Goal: Information Seeking & Learning: Learn about a topic

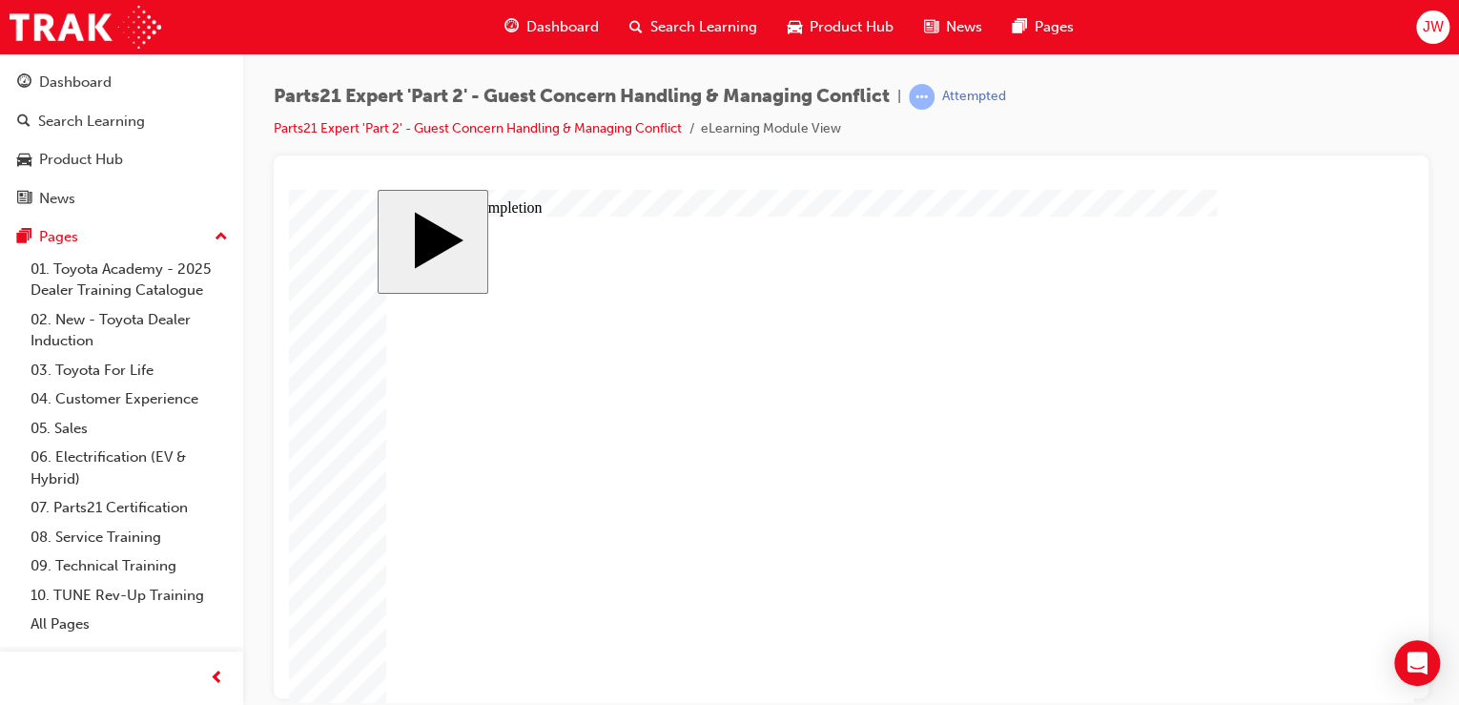
type input "1"
type input "16"
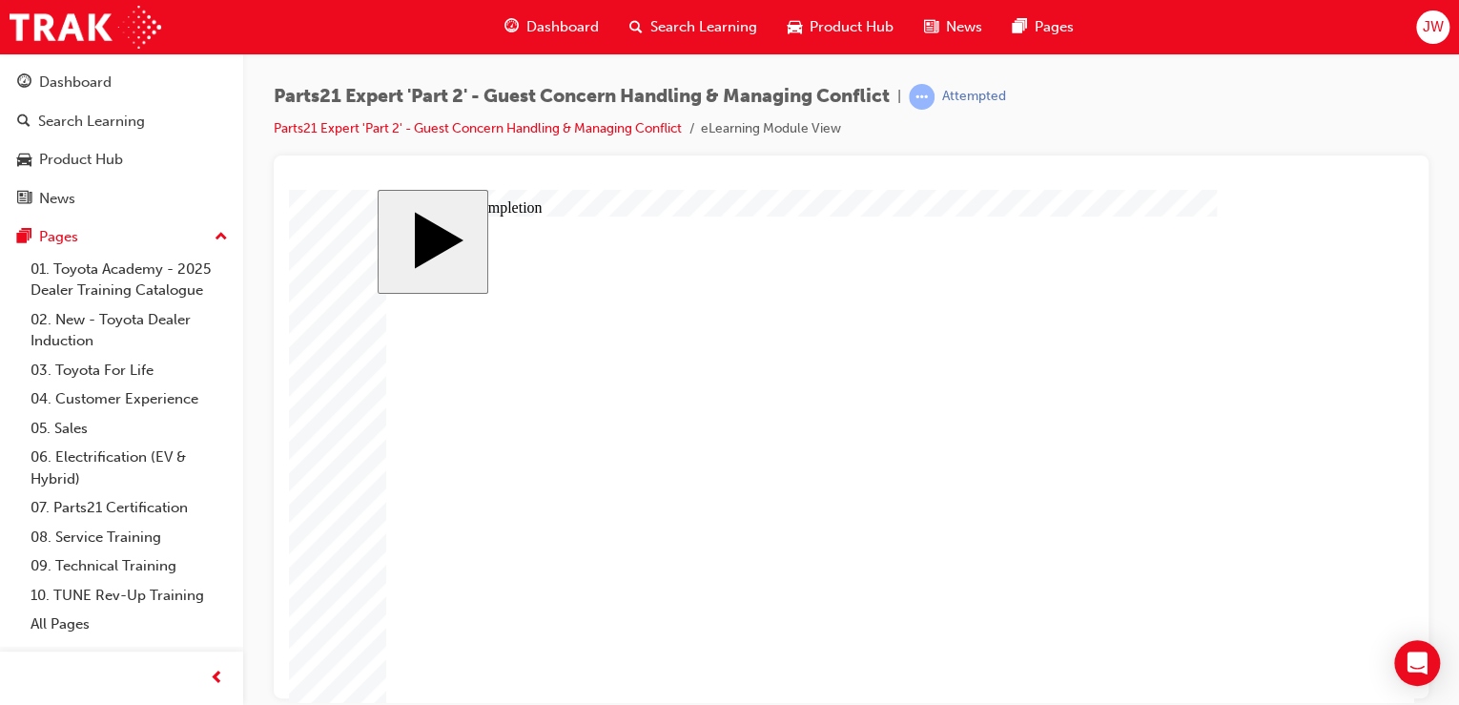
type input "16"
type input "4"
type input "1"
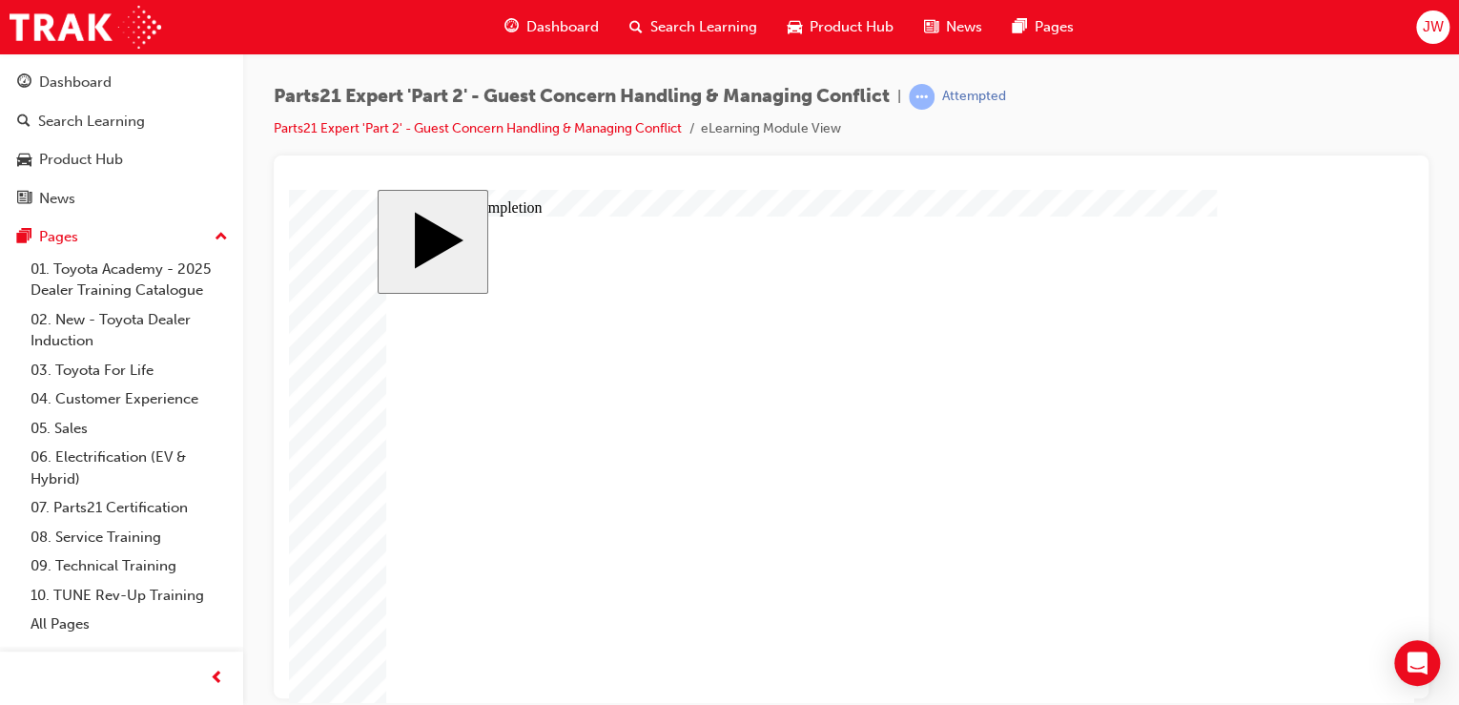
type input "1"
type input "12"
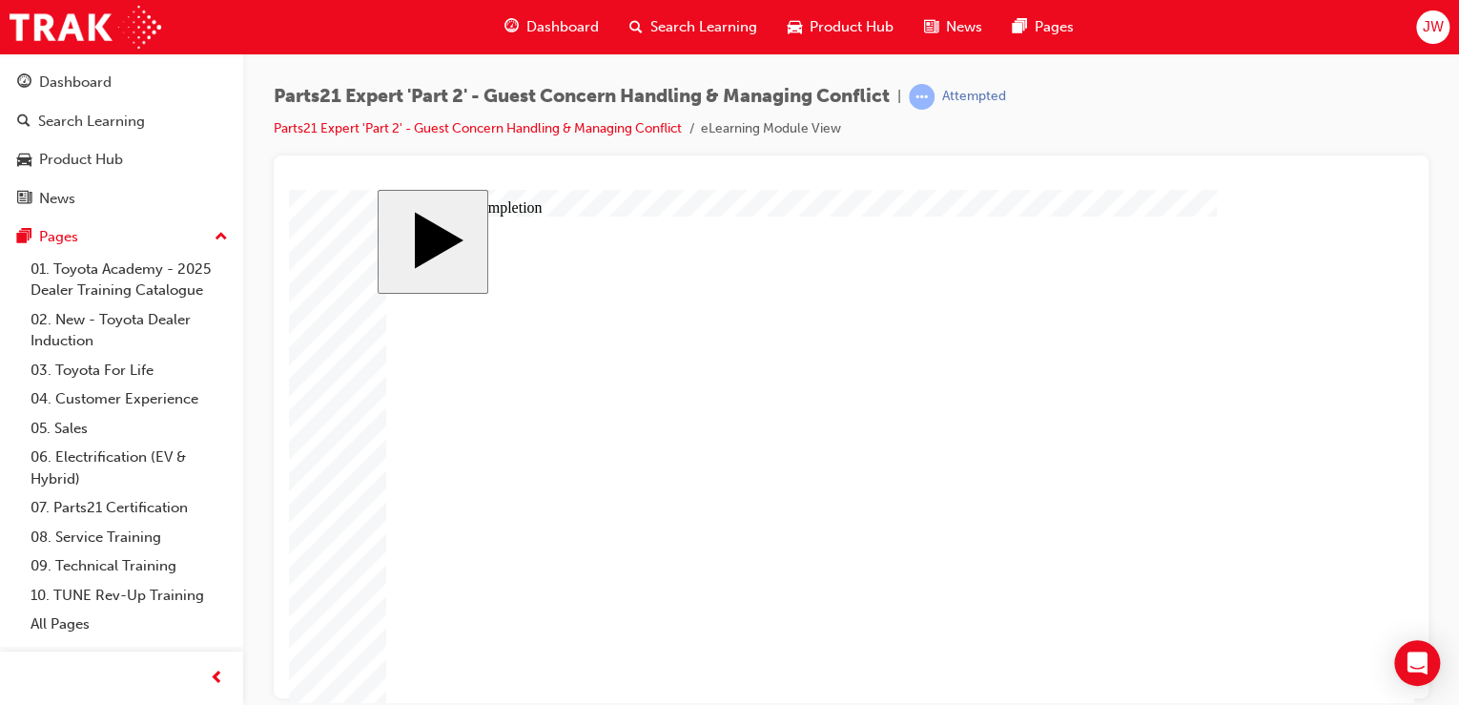
type input "3"
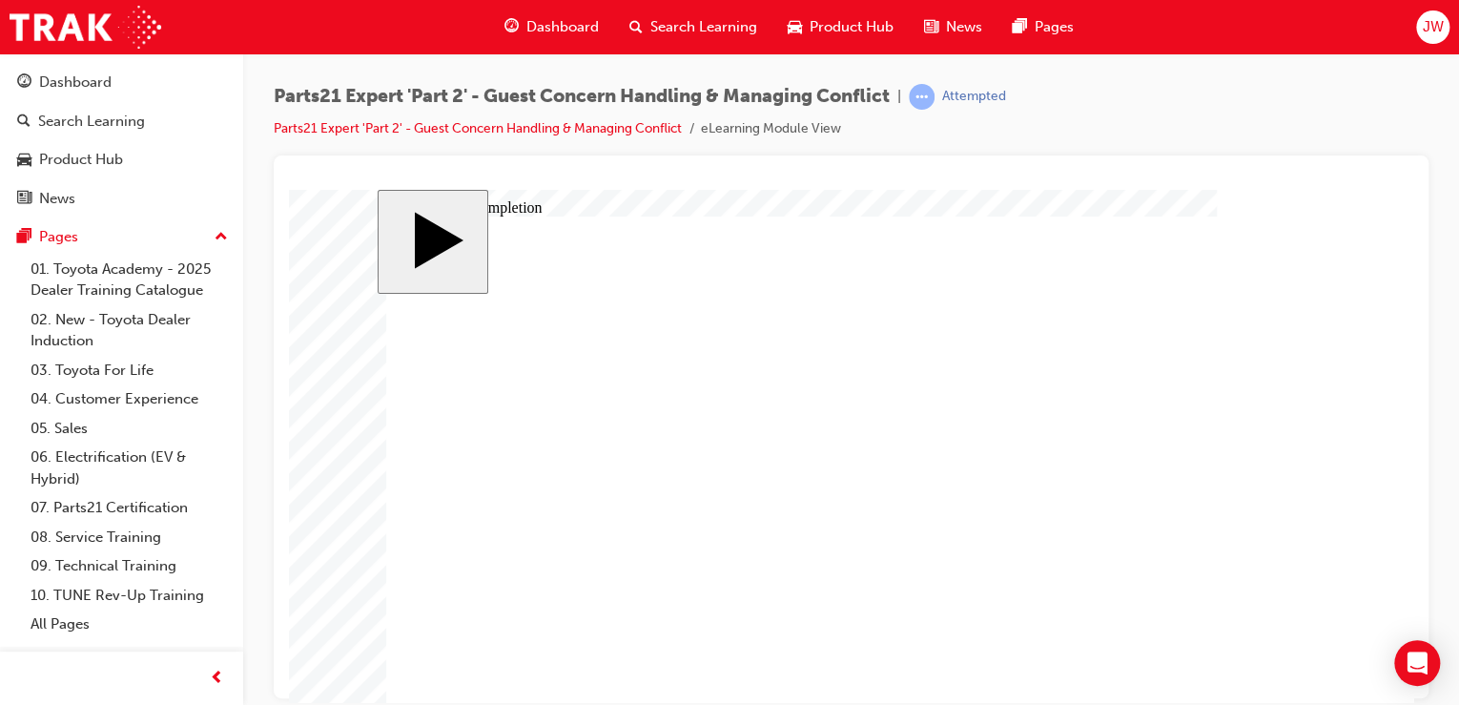
type input "3"
type input "1"
type input "10"
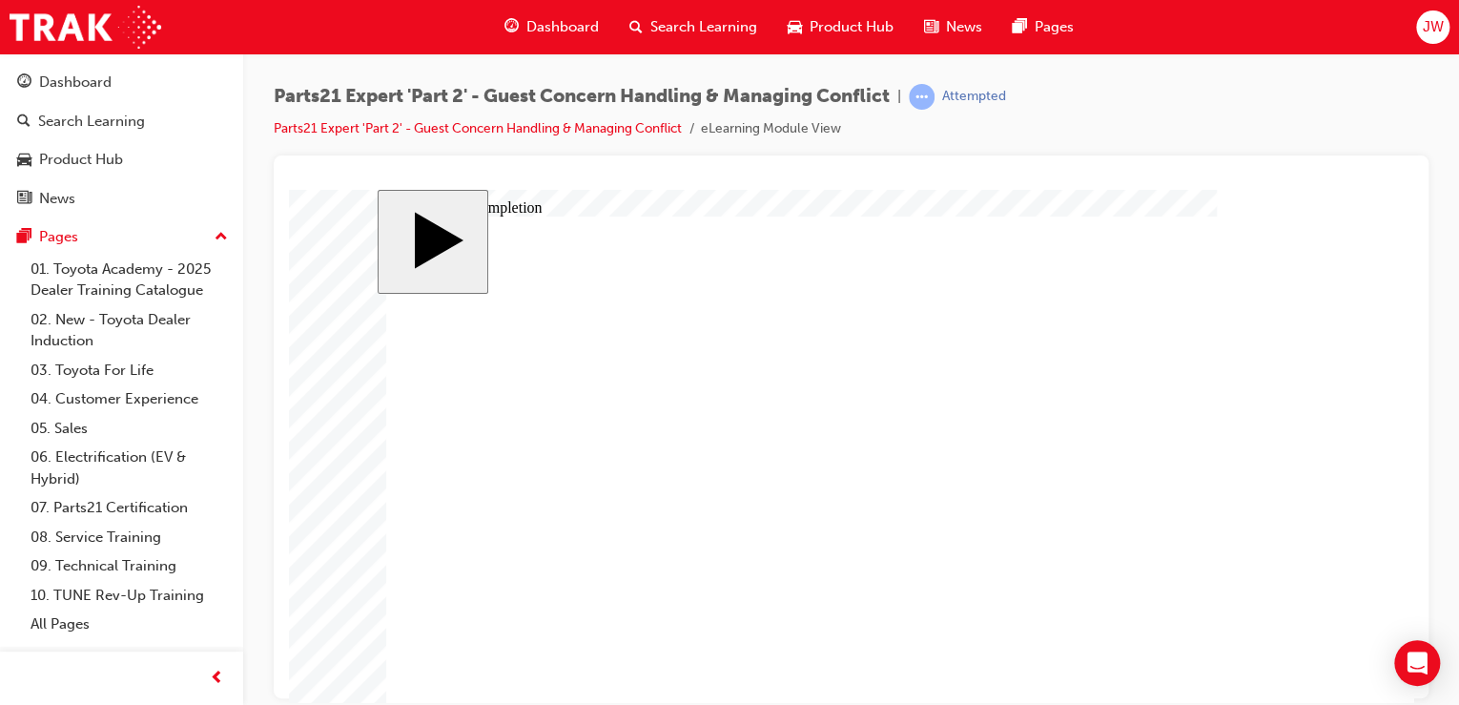
type input "100"
type input "3"
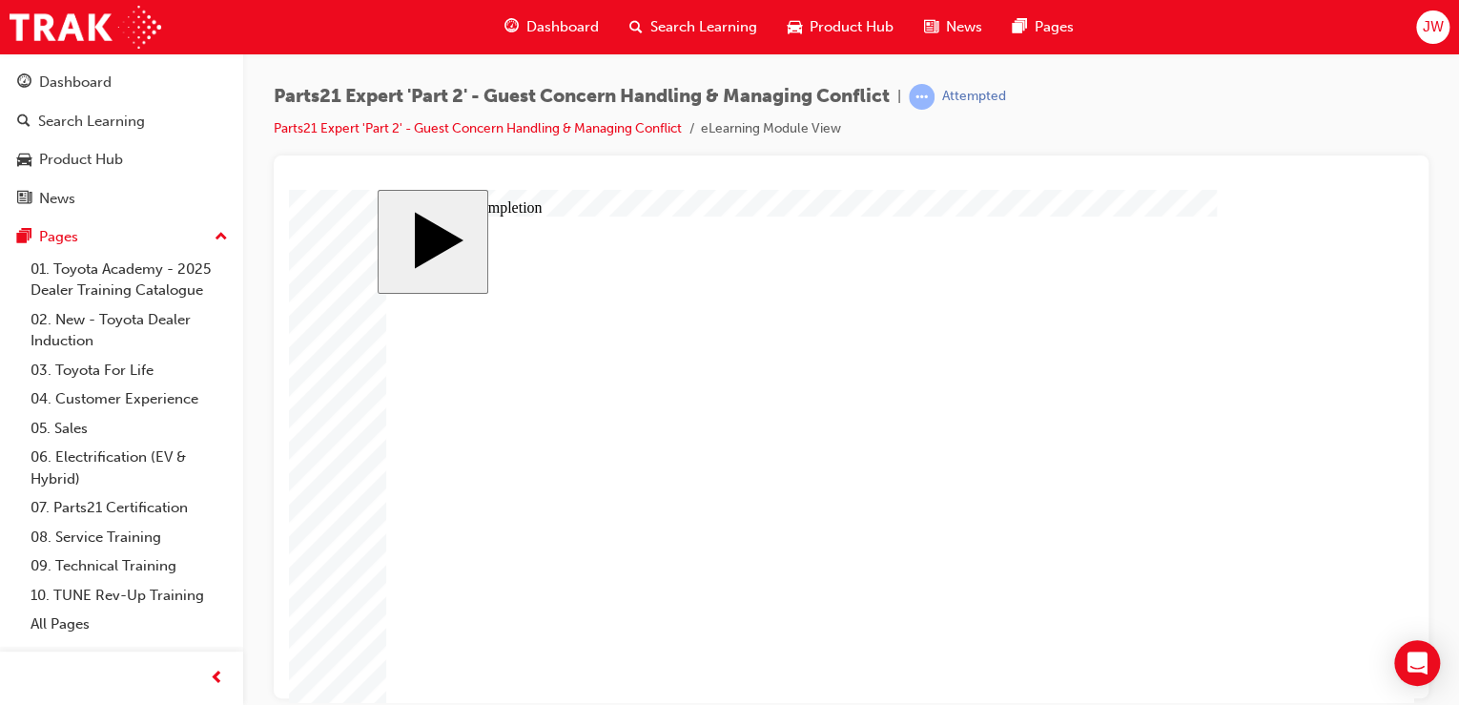
type input "3"
type input "6"
type input "5"
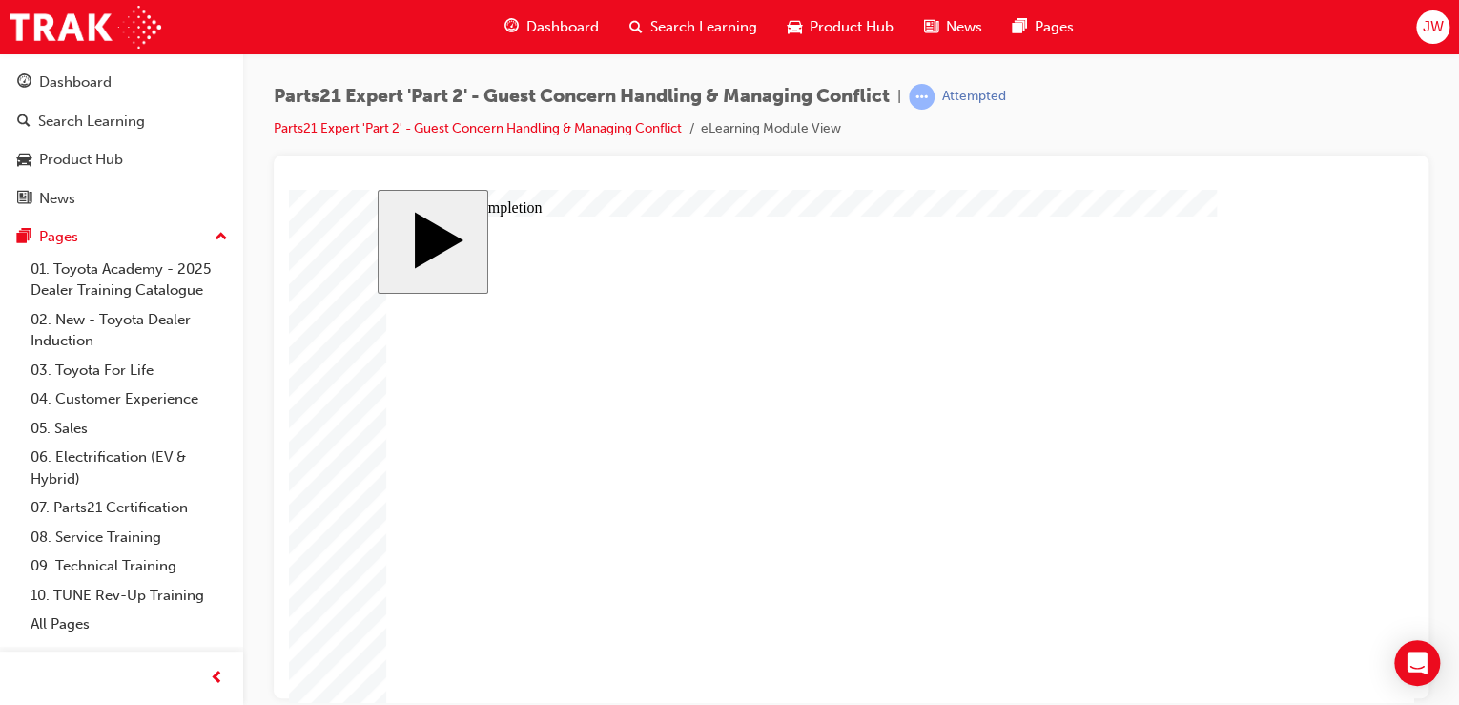
type input "5"
type input "50"
type input "1"
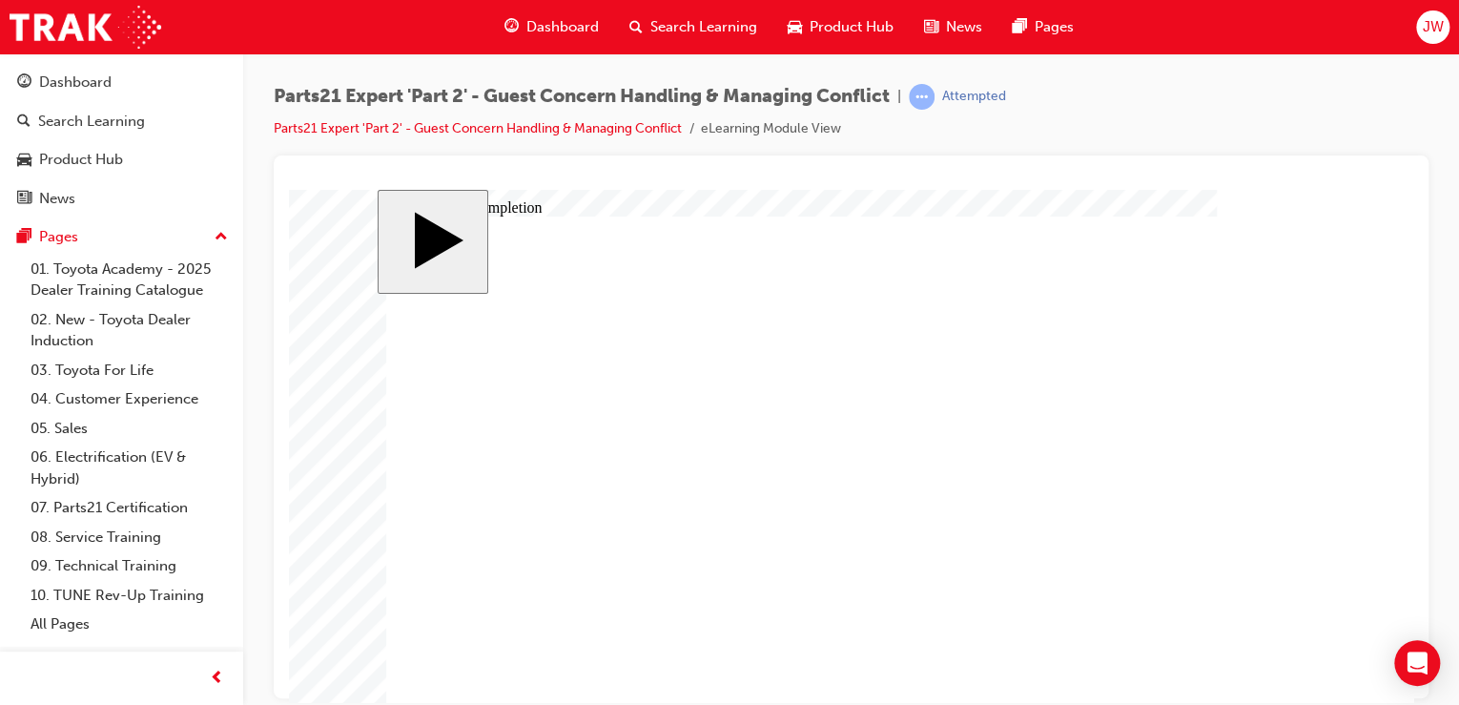
type input "1"
type input "12"
drag, startPoint x: 943, startPoint y: 662, endPoint x: 883, endPoint y: 666, distance: 60.2
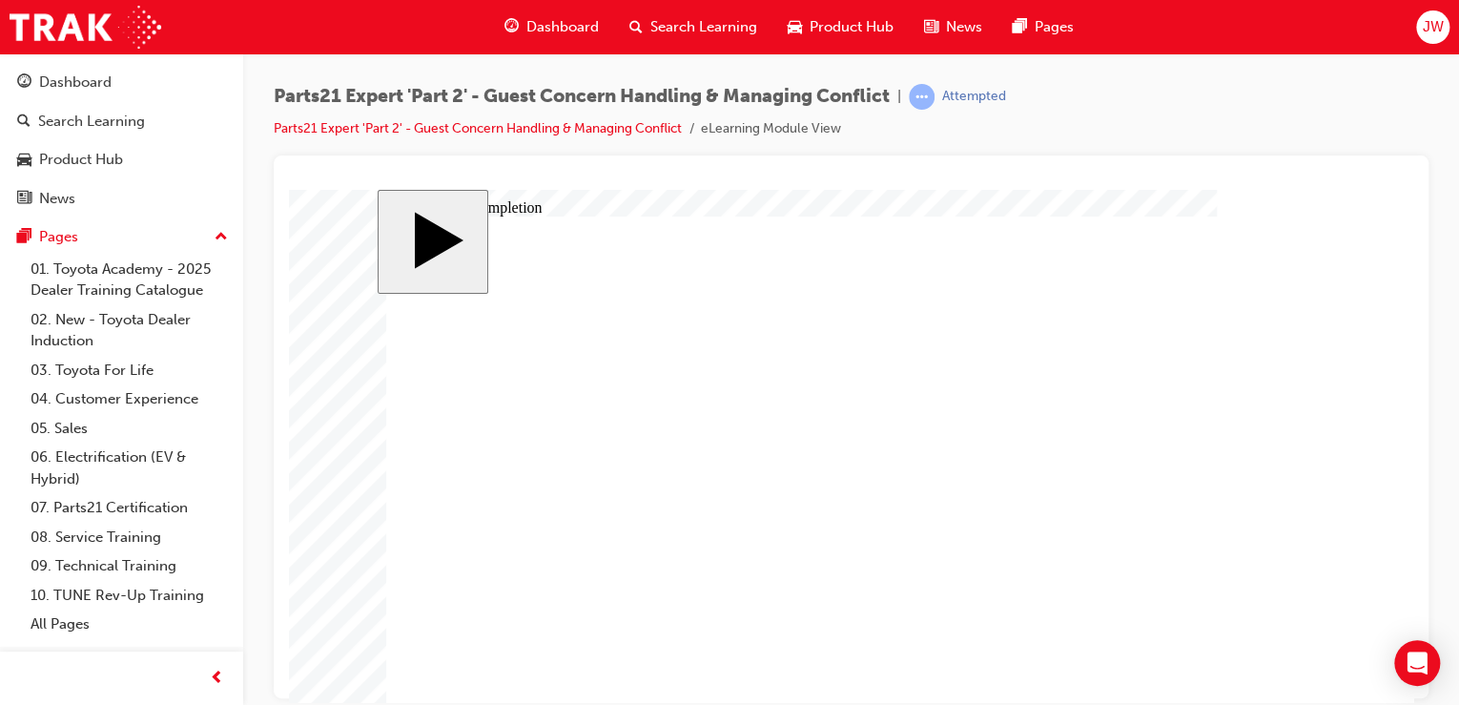
type input "4"
type input "1"
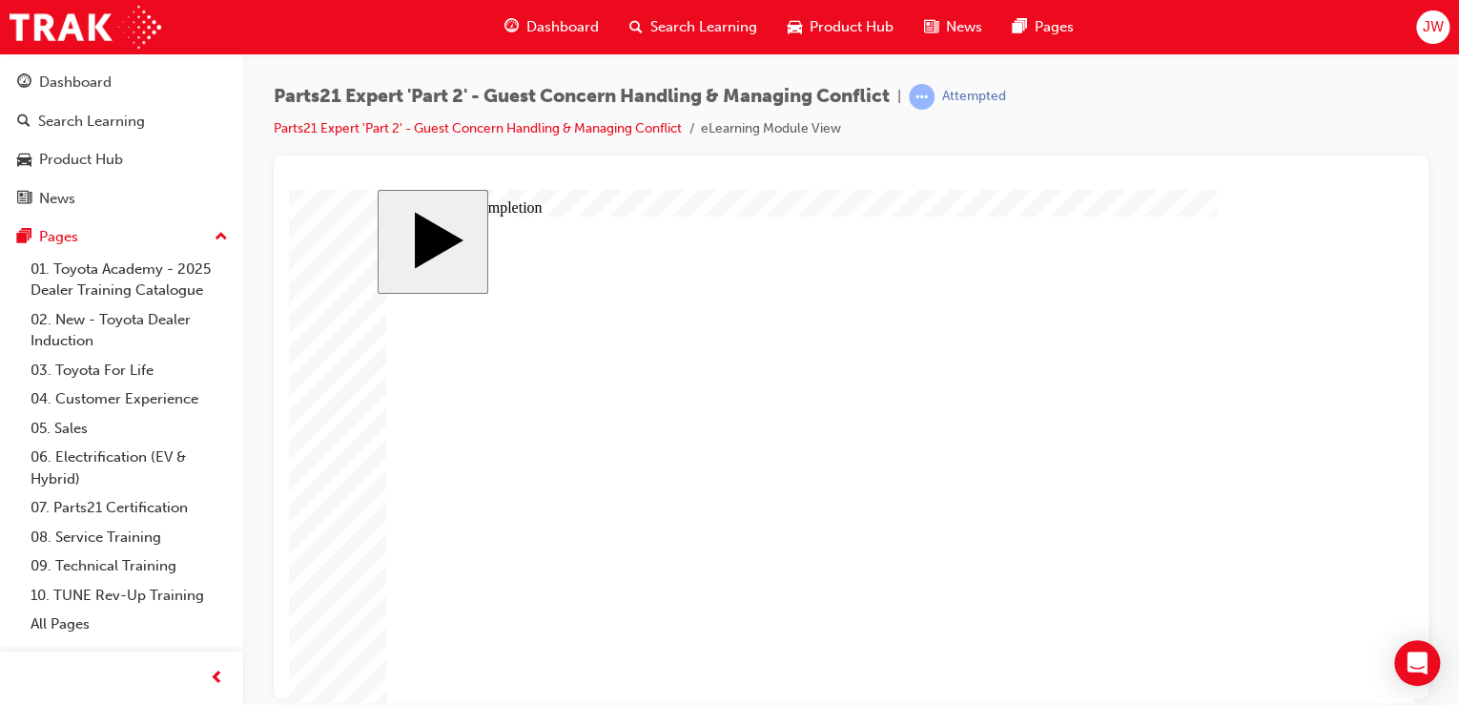
type input "12"
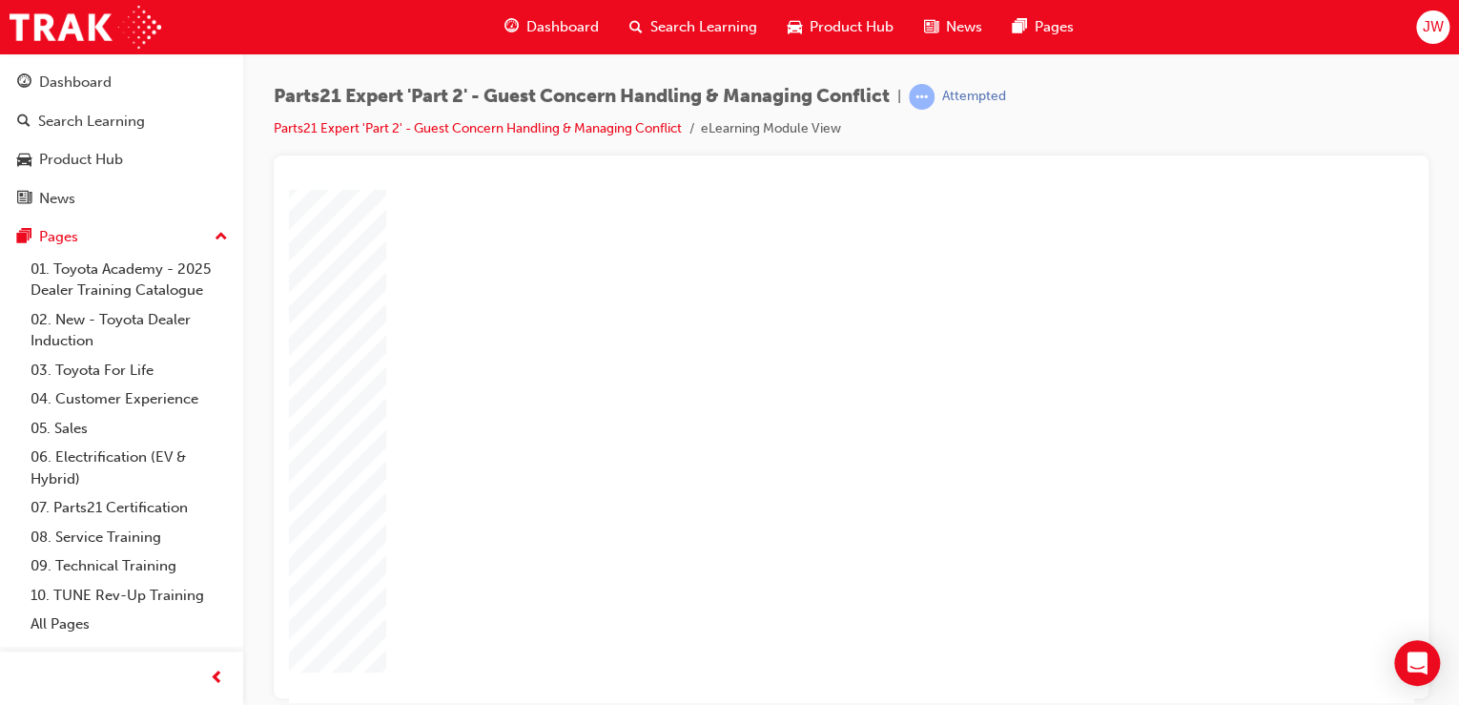
type input "12"
type input "2"
type input "25"
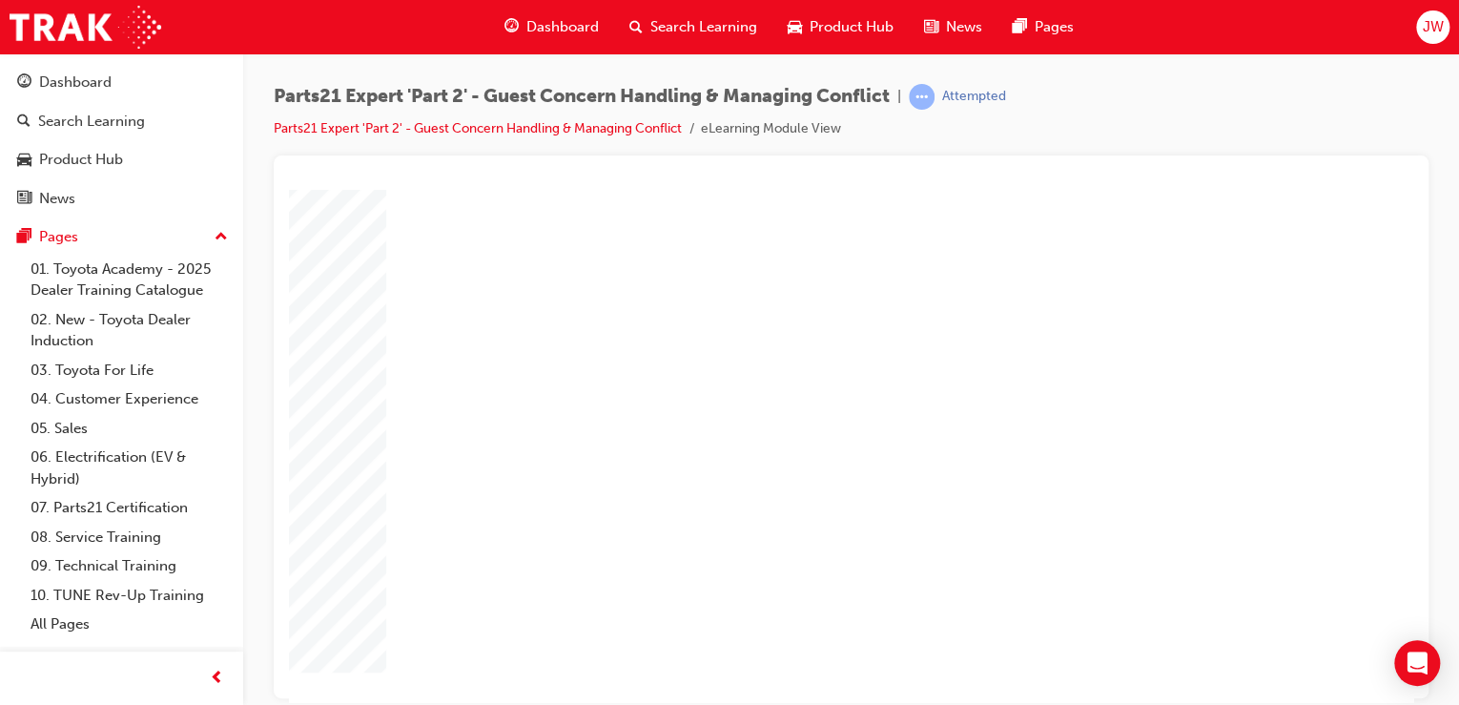
type input "25"
type input "16"
type input "4"
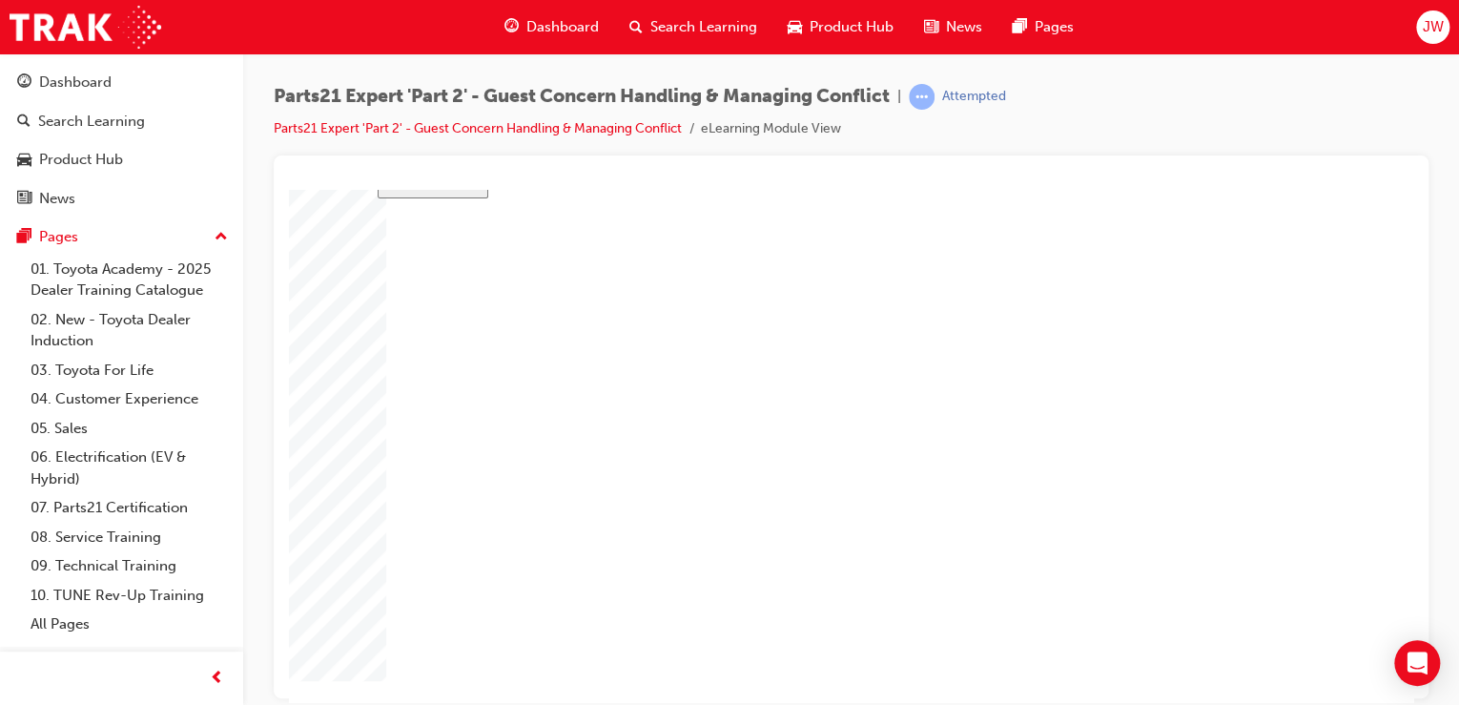
type input "12"
type input "3"
type input "100"
type input "3"
type input "6"
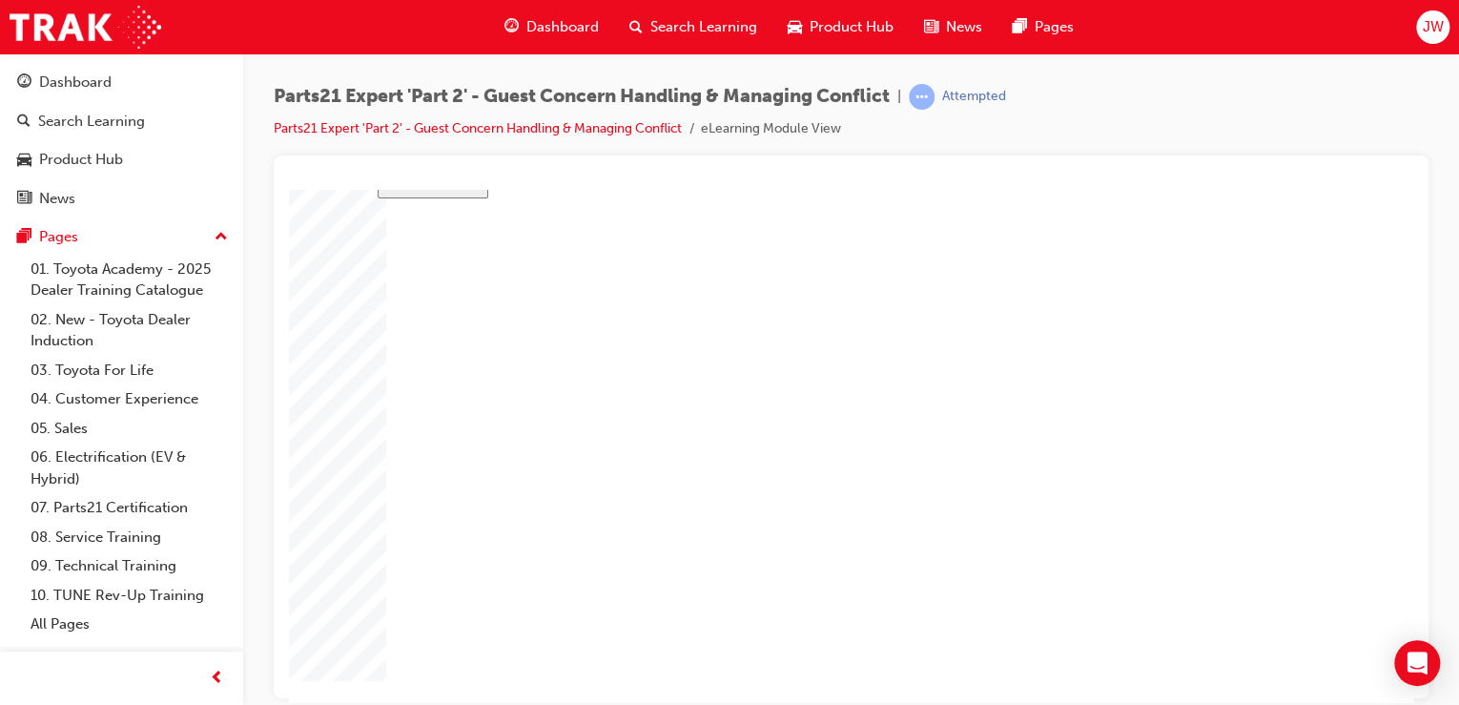
type input "50"
type input "4"
type input "12"
type input "25"
type input "16"
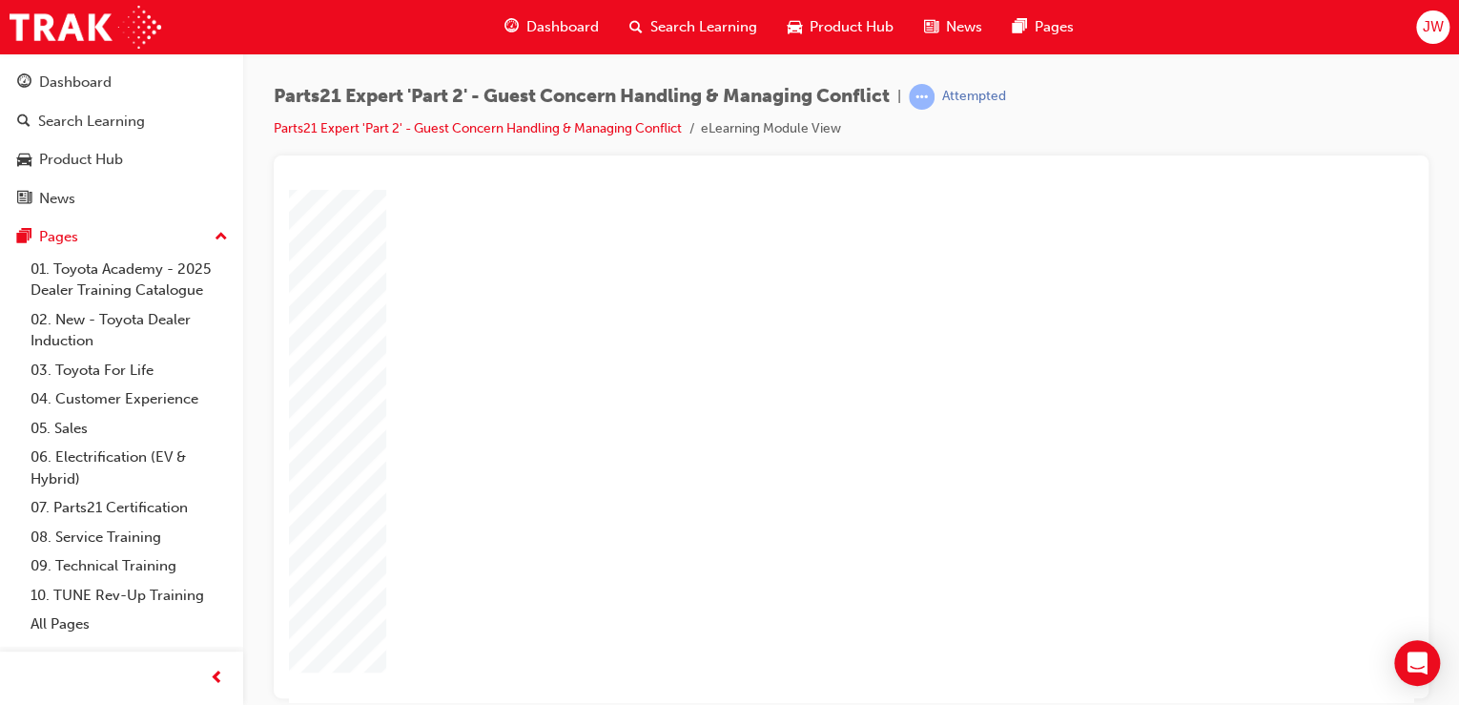
type input "4"
type input "12"
type input "3"
type input "100"
type input "3"
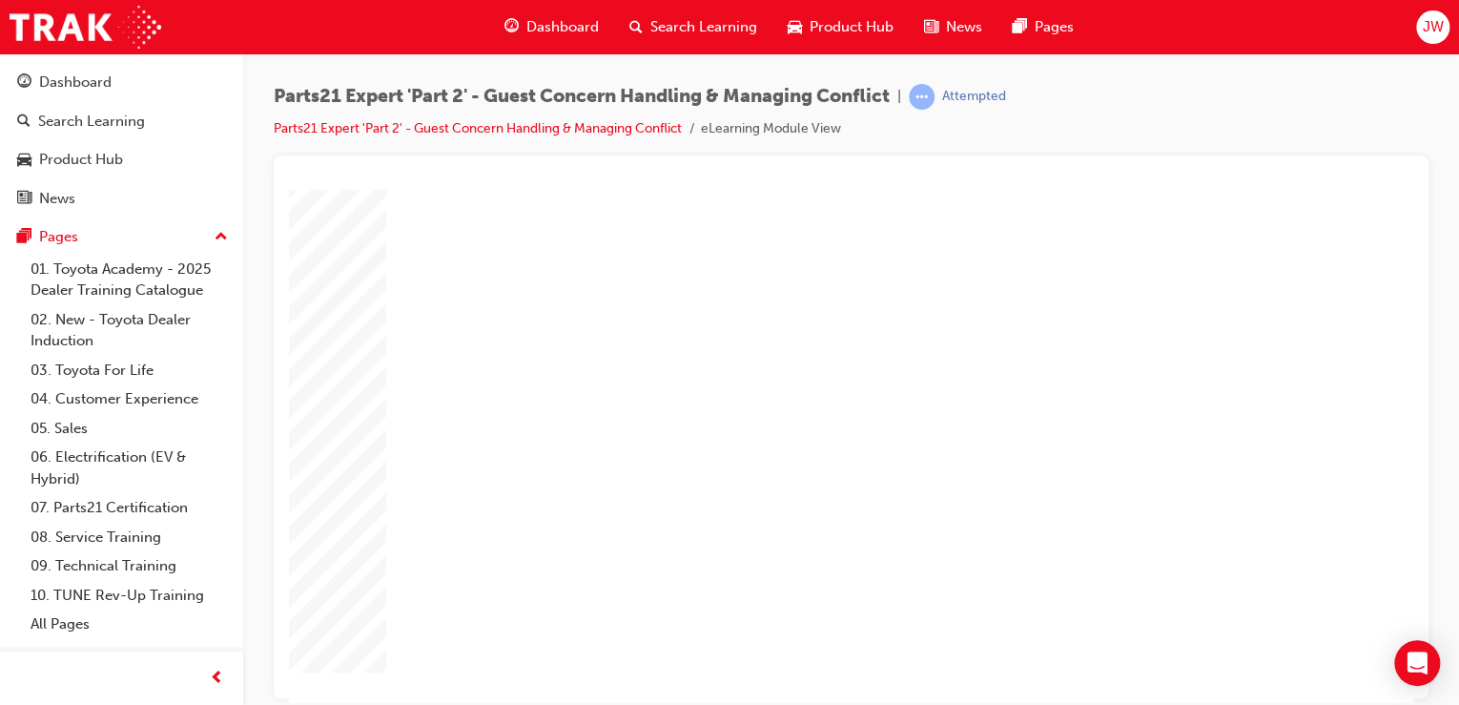
type input "6"
type input "50"
type input "4"
type input "12"
type input "25"
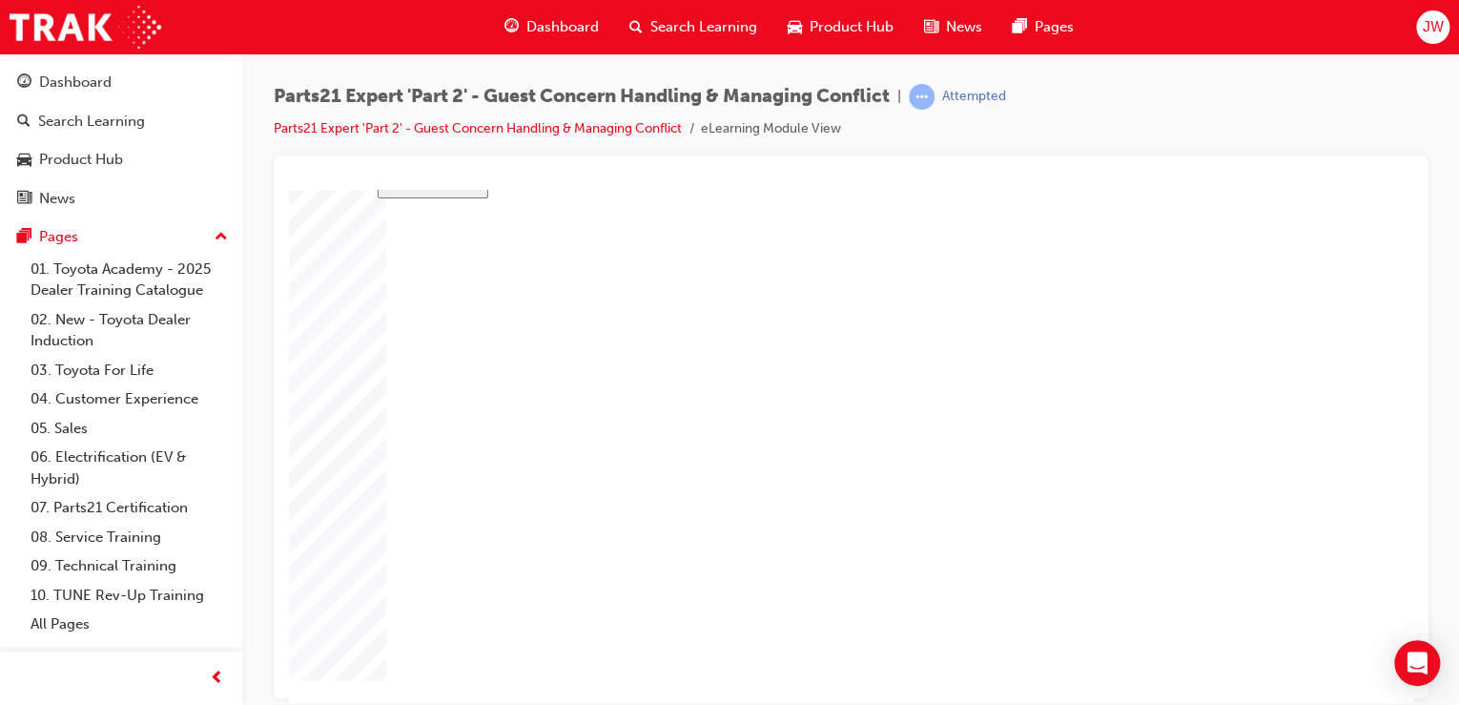
type input "1"
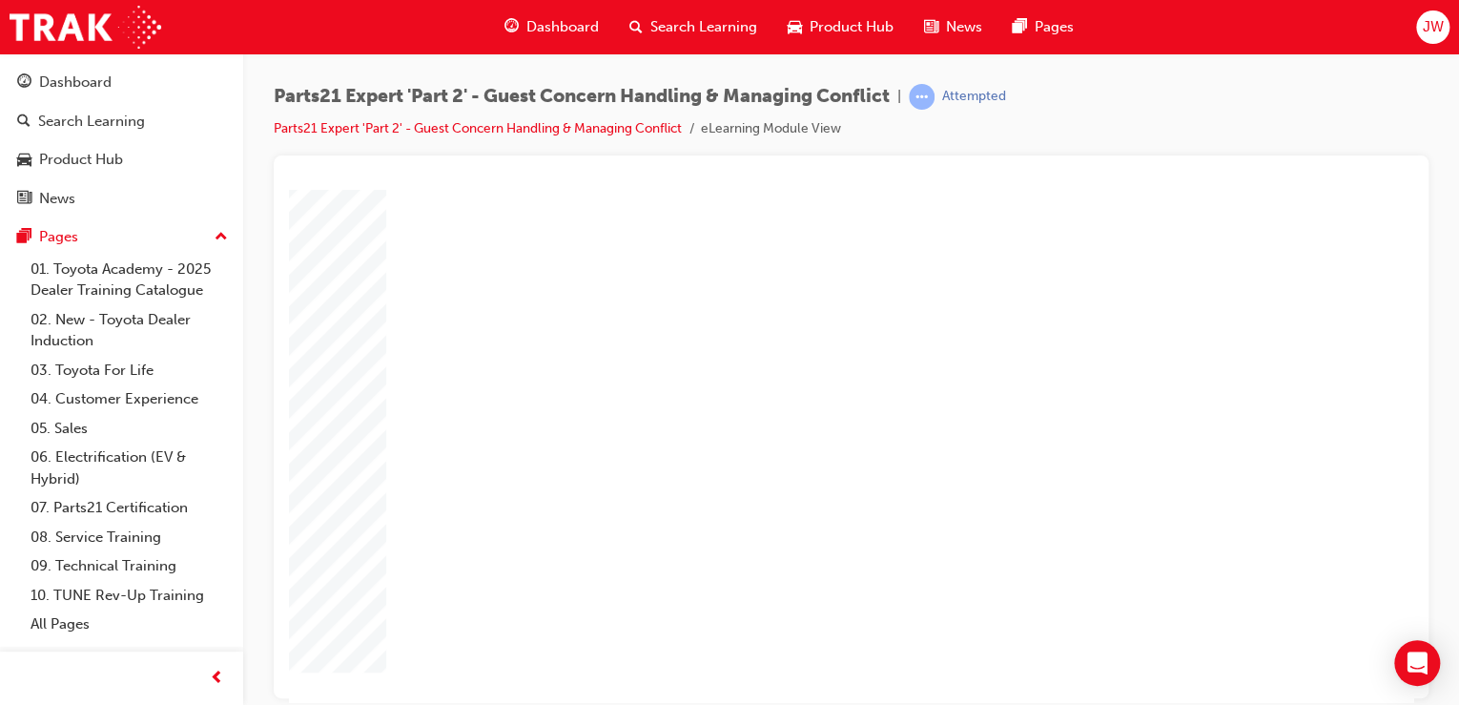
type input "2"
type input "3"
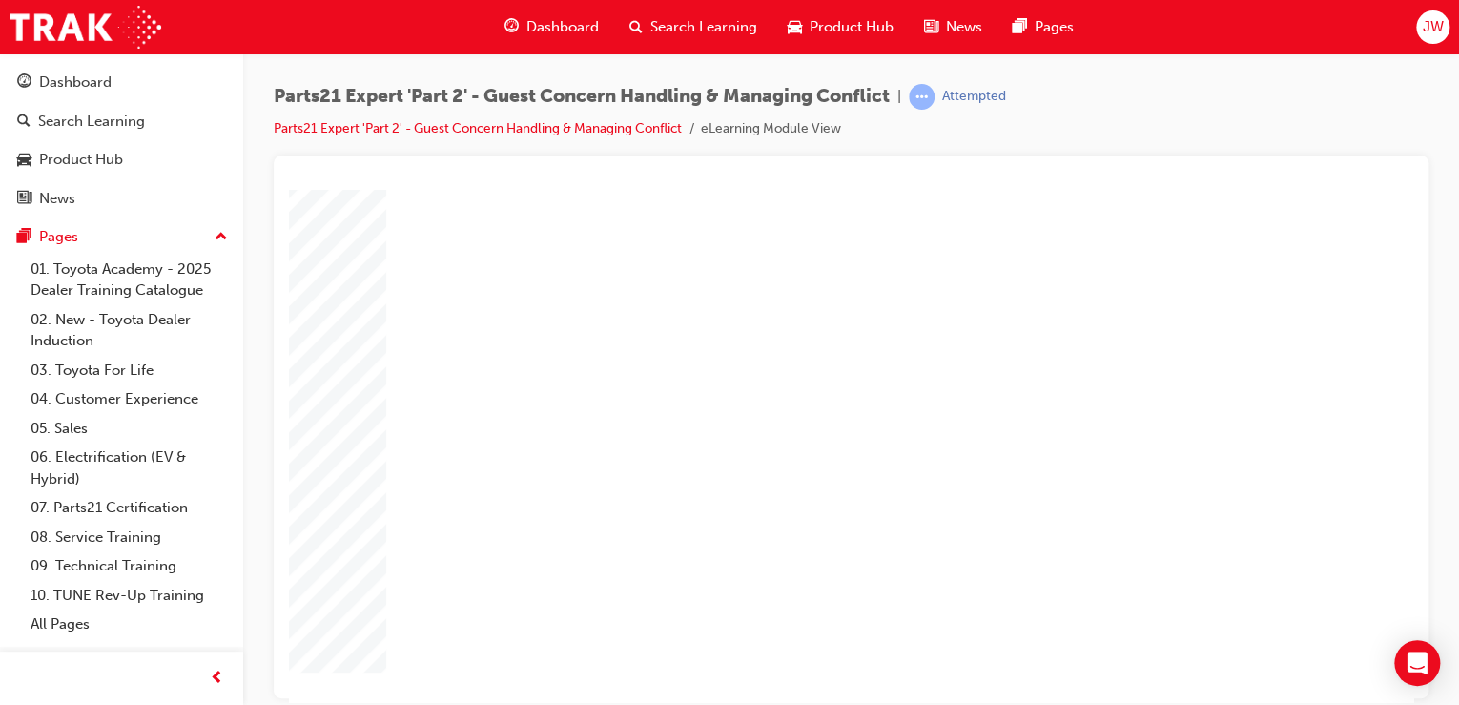
type input "33"
type input "12"
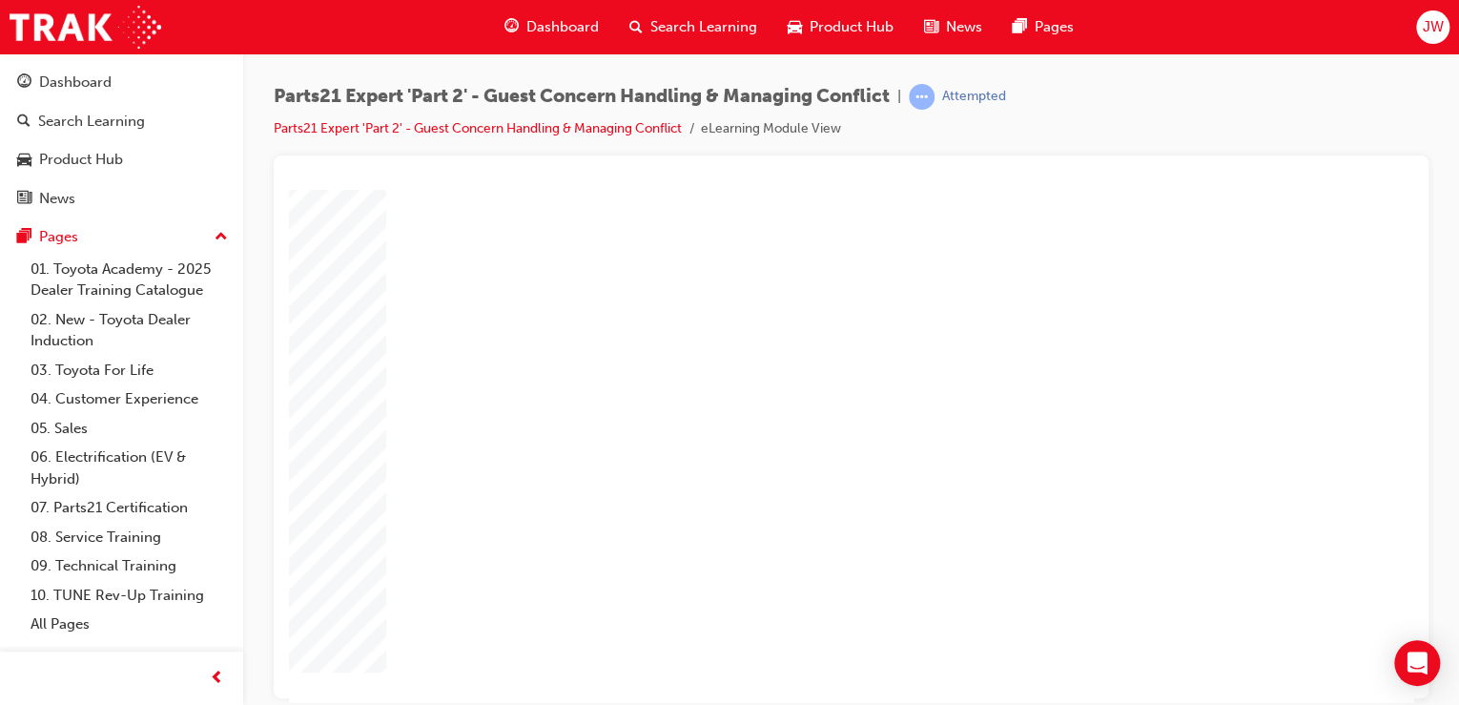
type input "12"
type input "16"
type input "4"
type input "12"
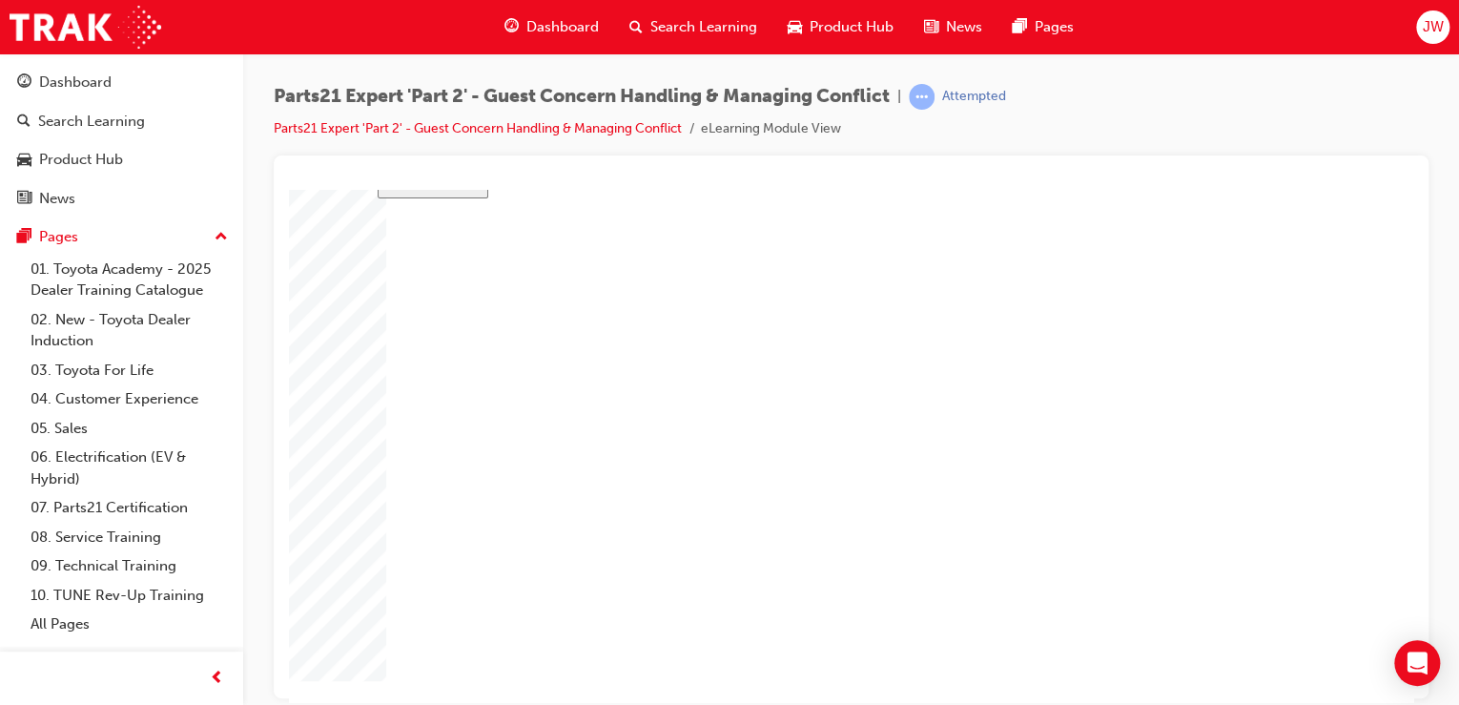
type input "3"
type input "100"
type input "3"
type input "6"
type input "50"
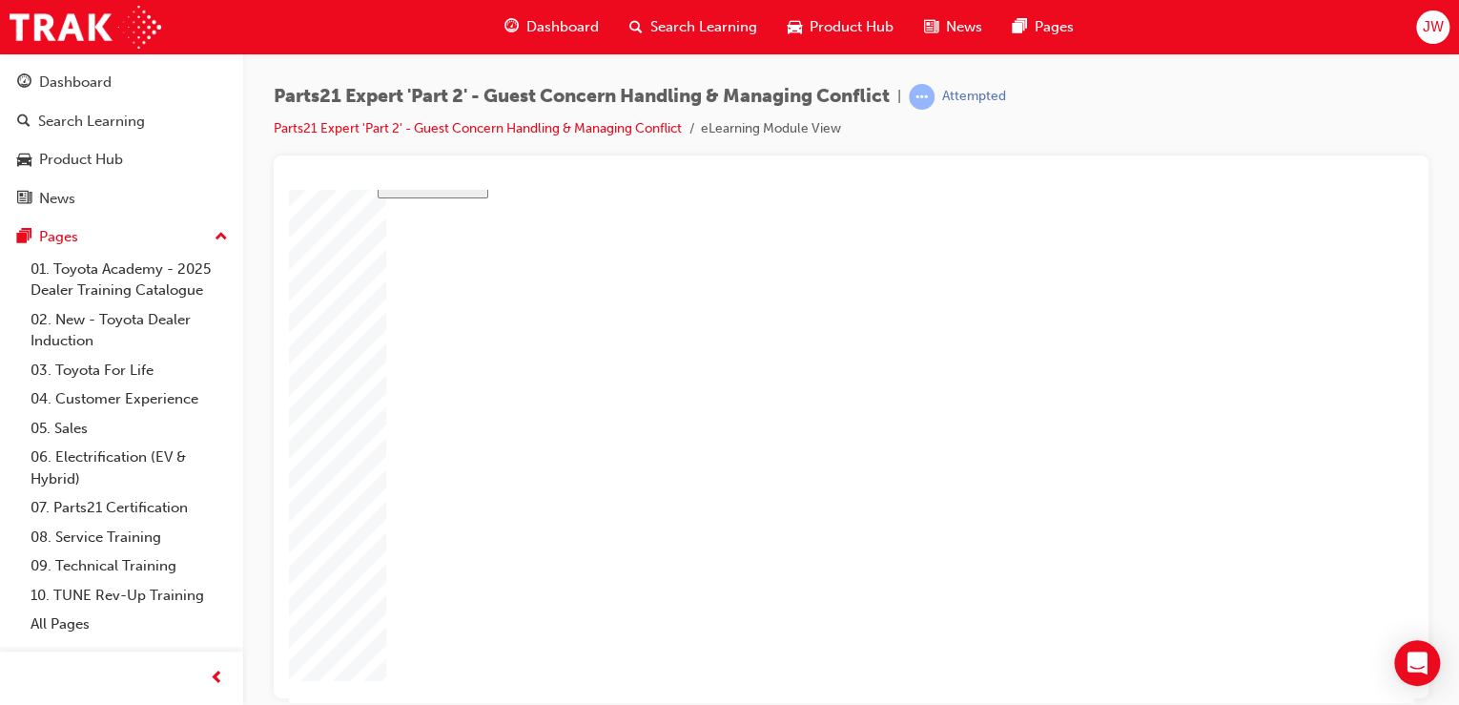
type input "4"
type input "12"
type input "33"
type input "16"
type input "4"
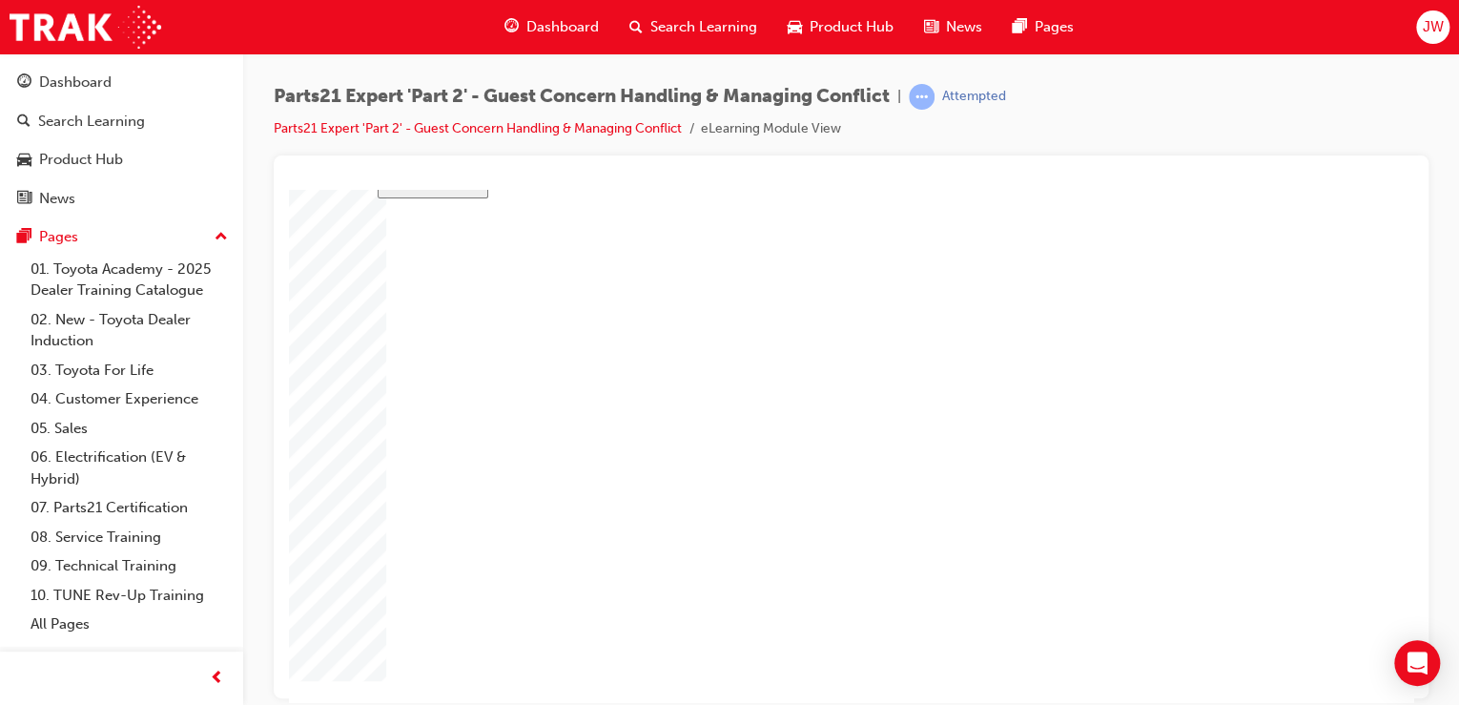
type input "12"
type input "3"
type input "100"
type input "3"
type input "6"
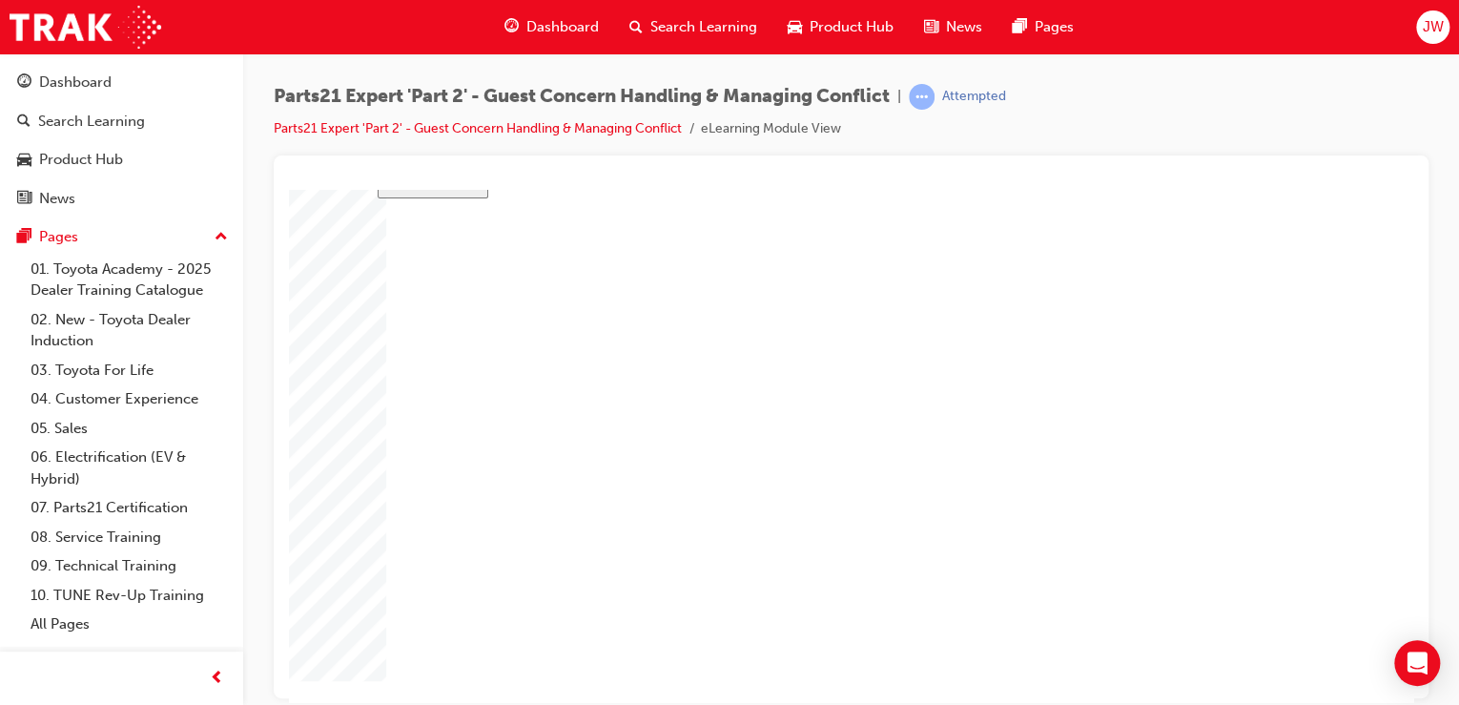
type input "50"
type input "4"
type input "12"
type input "33"
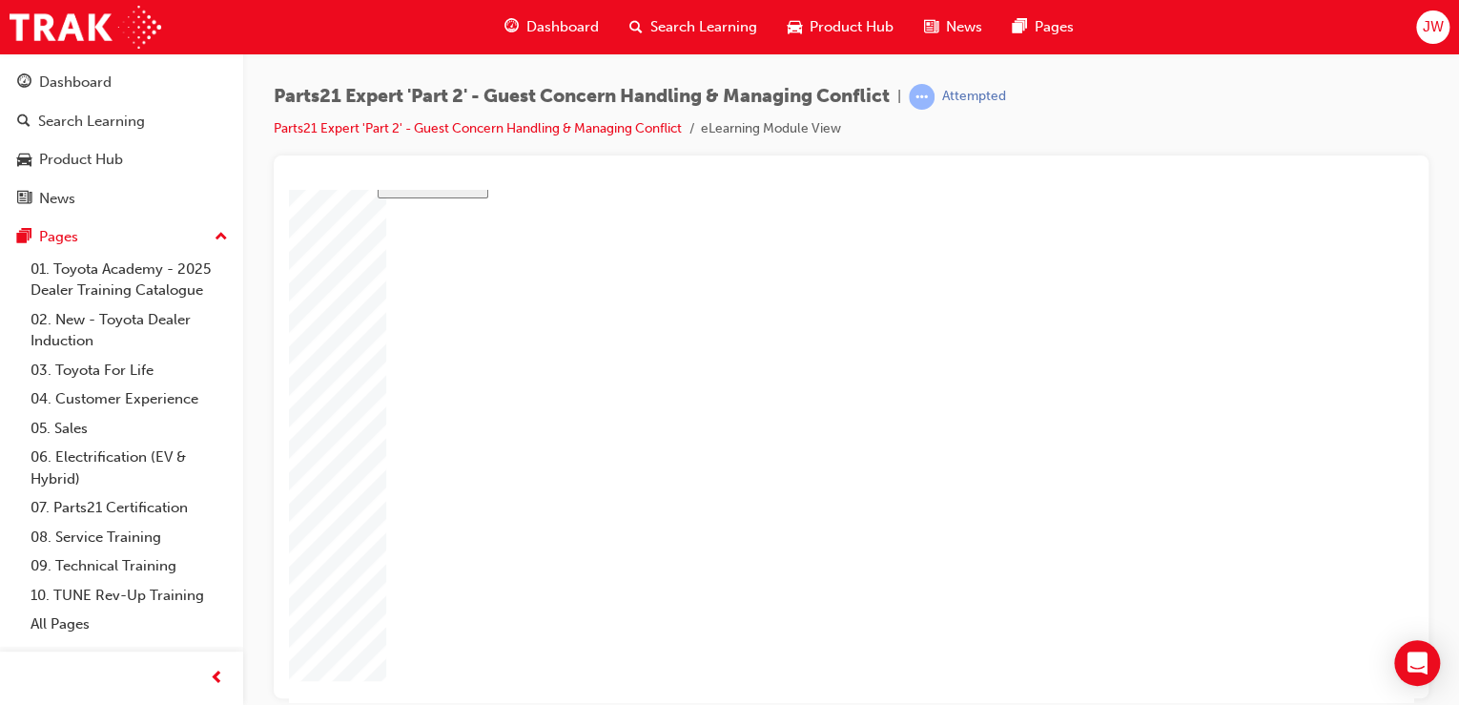
type input "4"
type input "6"
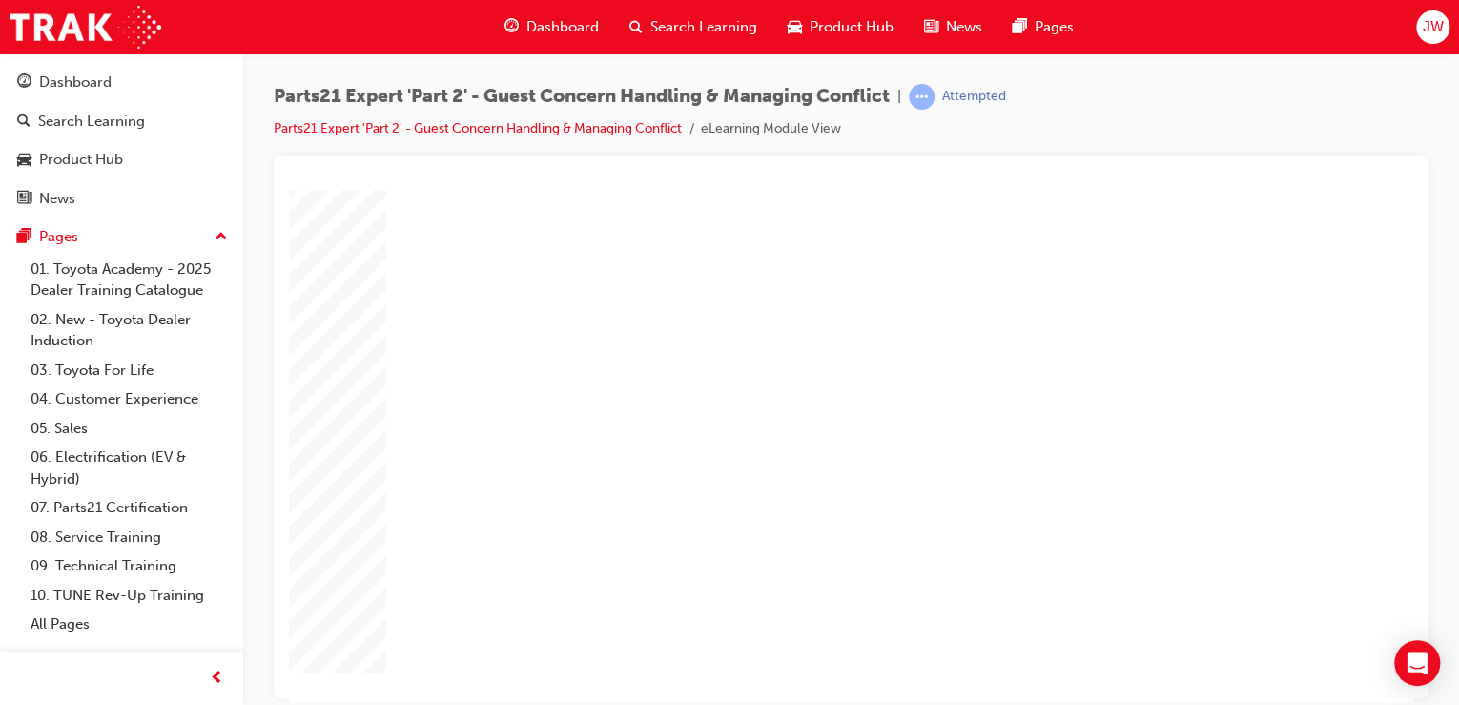
type input "6"
type input "66"
type input "6"
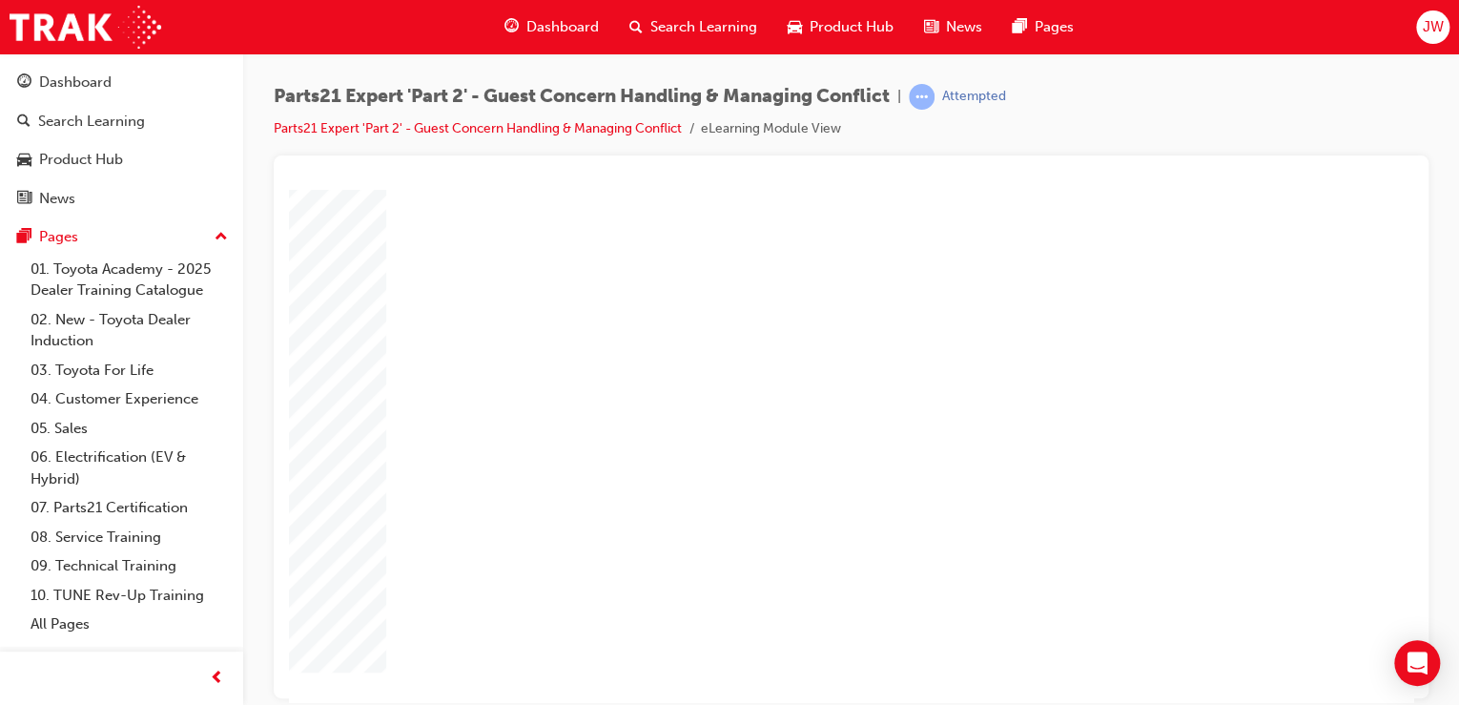
type input "6"
type input "66"
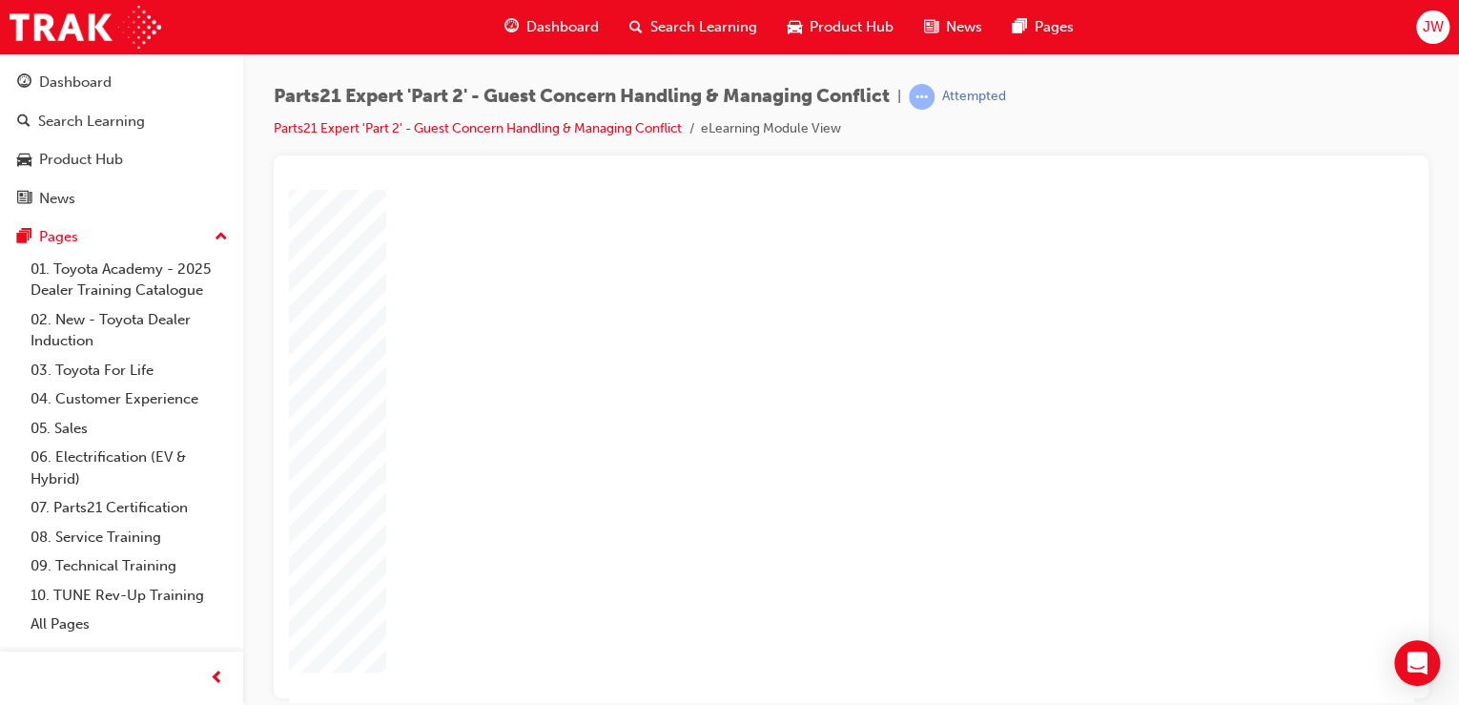
type input "66"
type input "4"
type input "5"
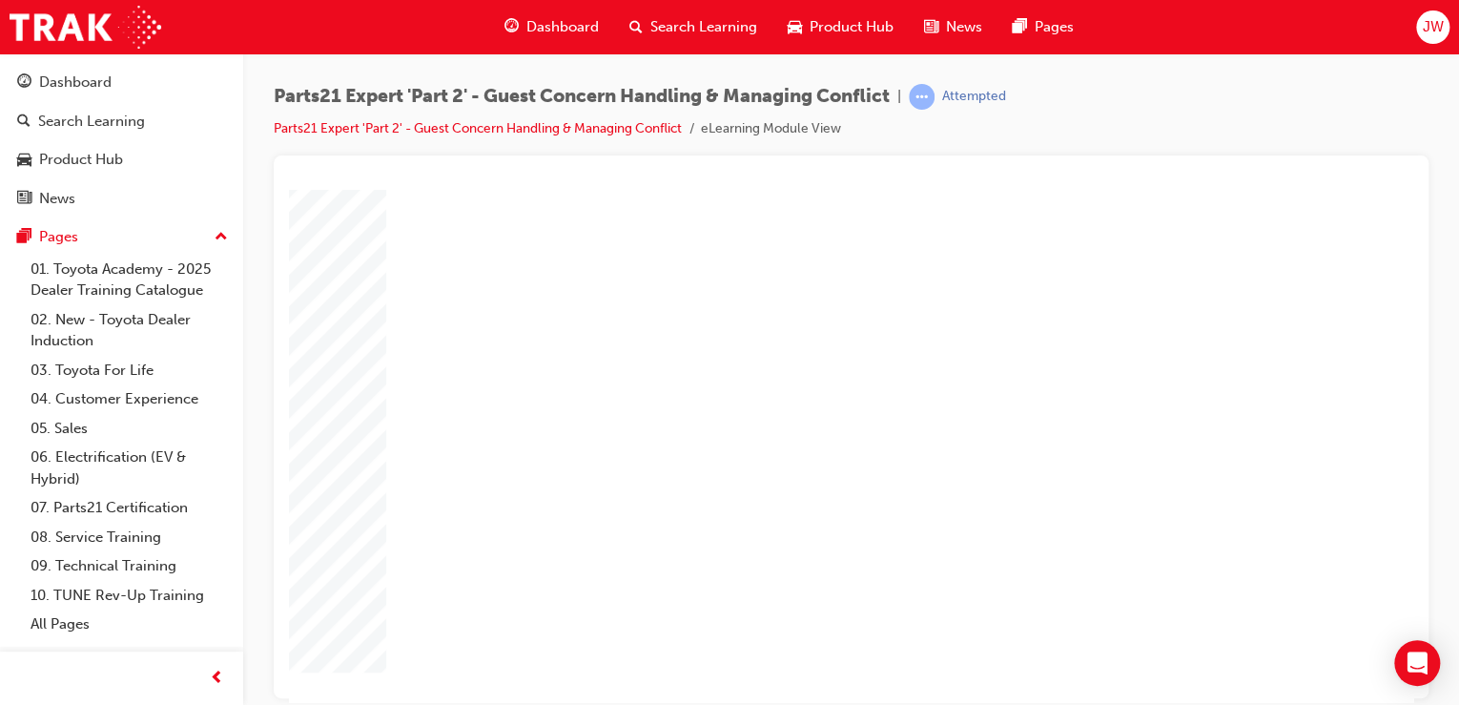
type input "5"
type input "8"
type input "80"
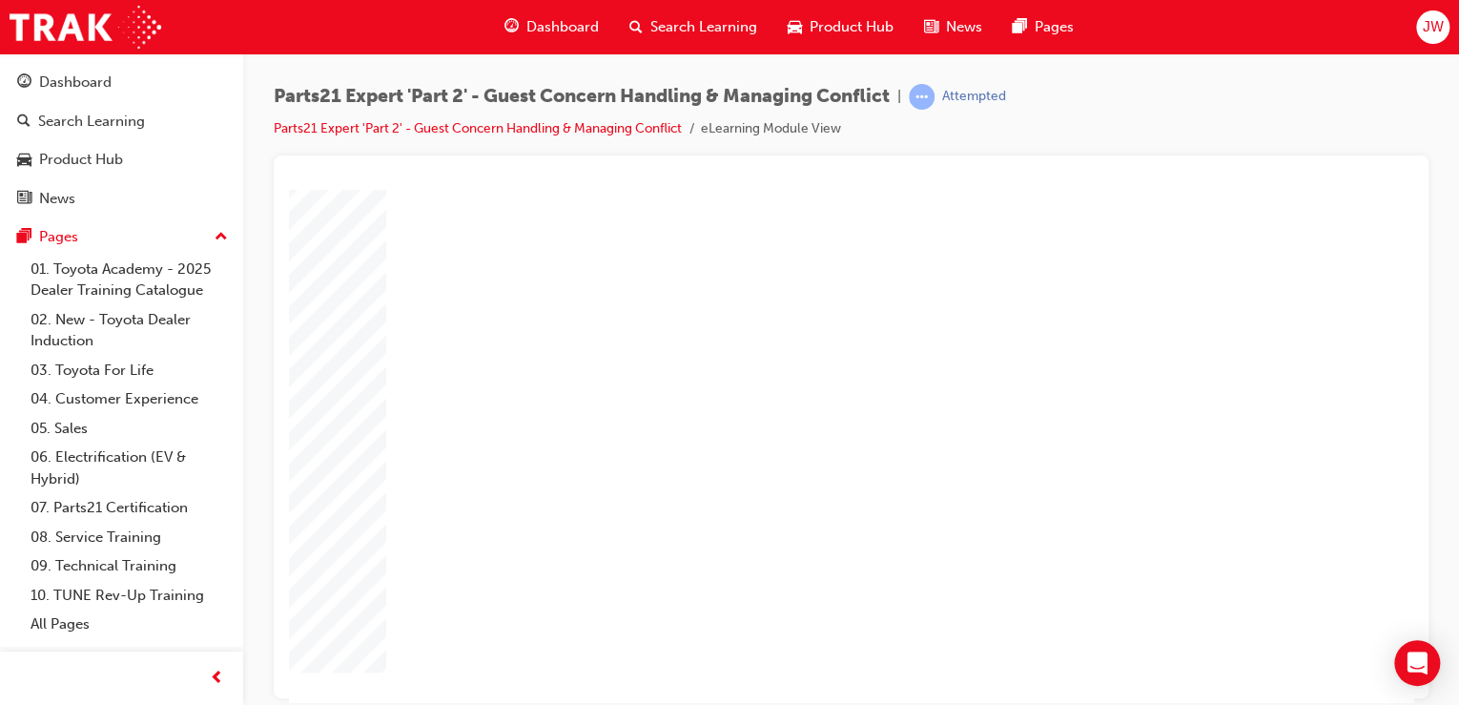
type input "80"
type input "16"
type input "4"
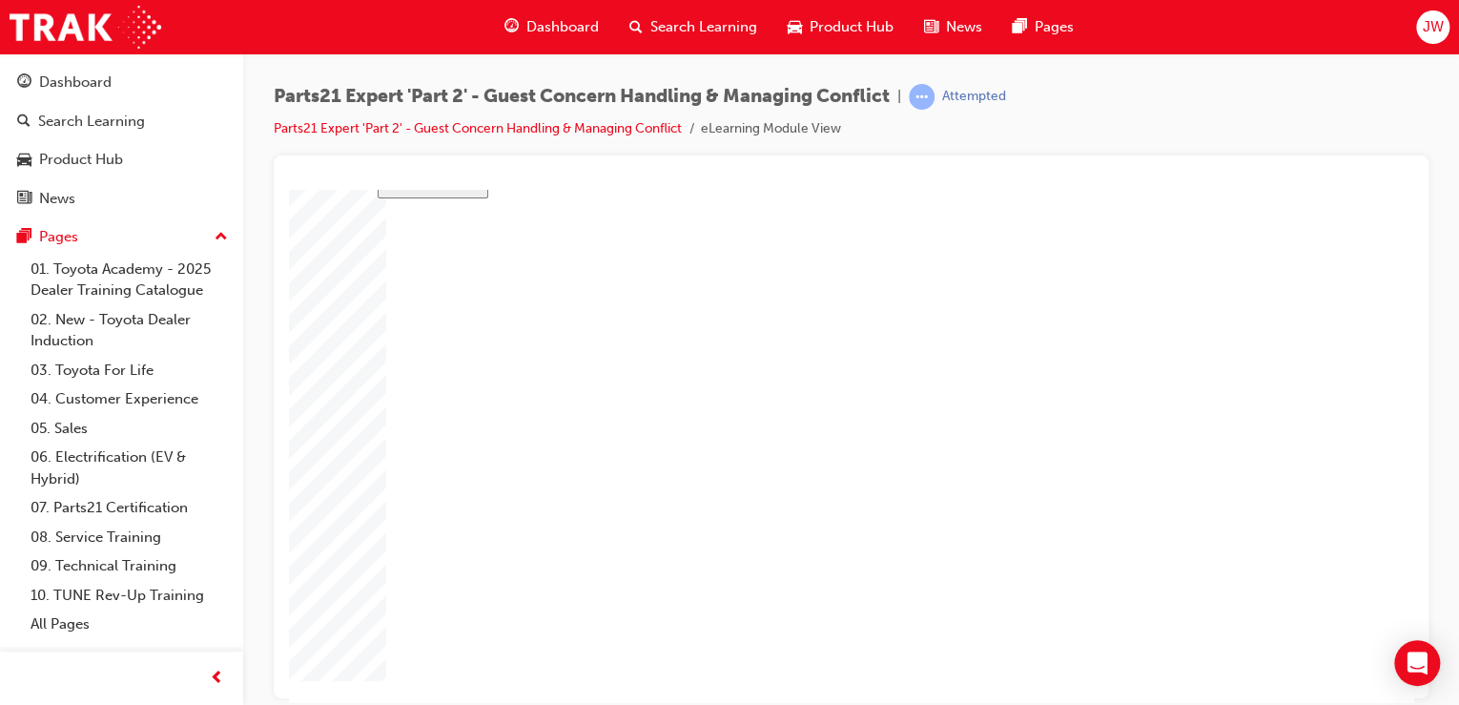
type input "12"
type input "4"
type input "66"
type input "4"
type input "5"
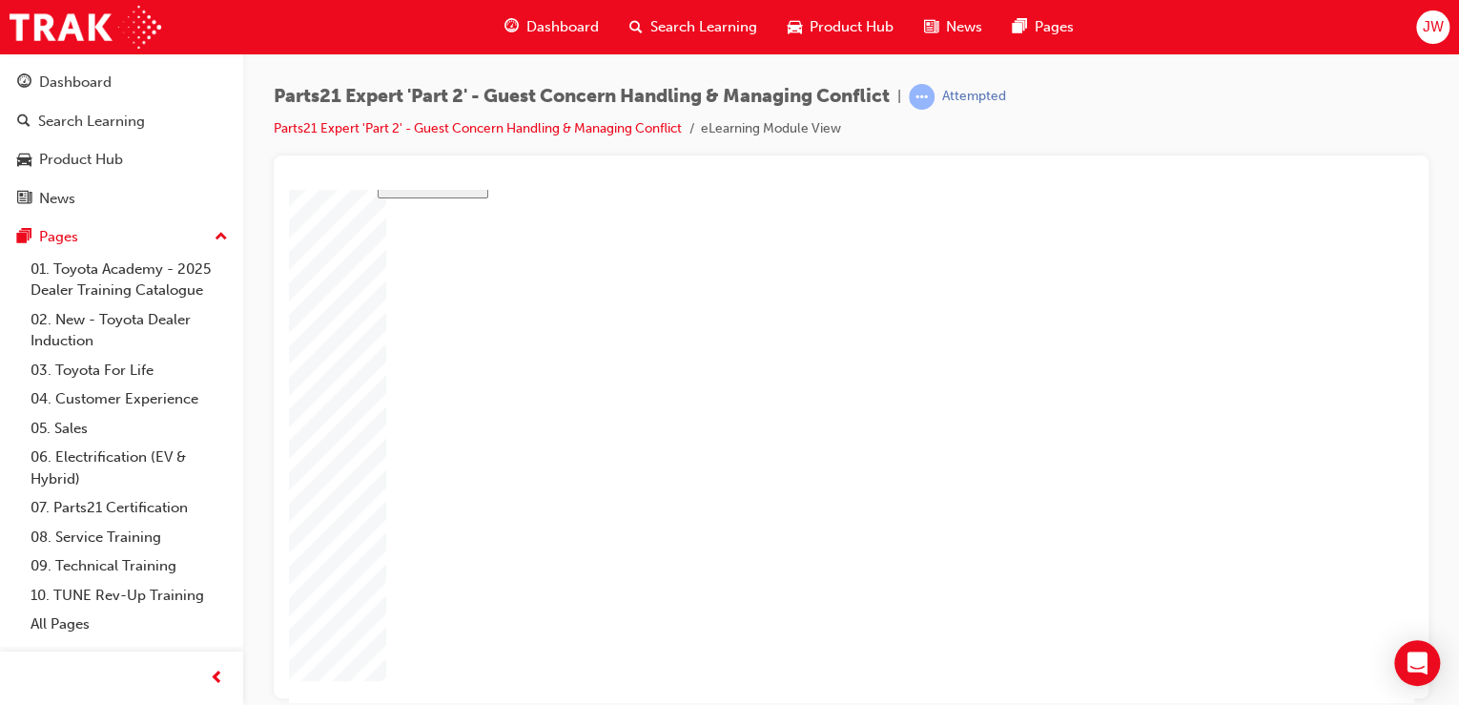
type input "80"
type input "4"
type input "12"
type input "33"
type input "16"
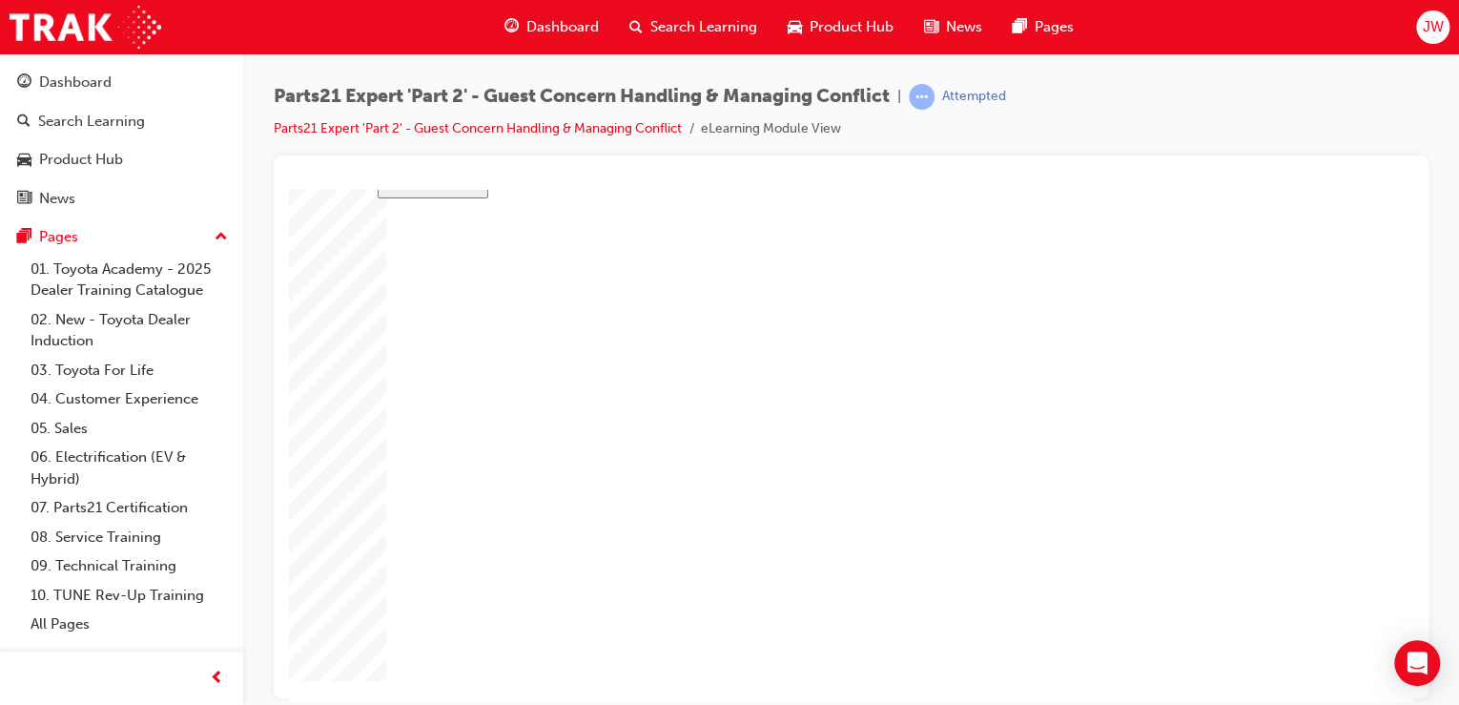
type input "4"
type input "12"
type input "4"
type input "66"
type input "4"
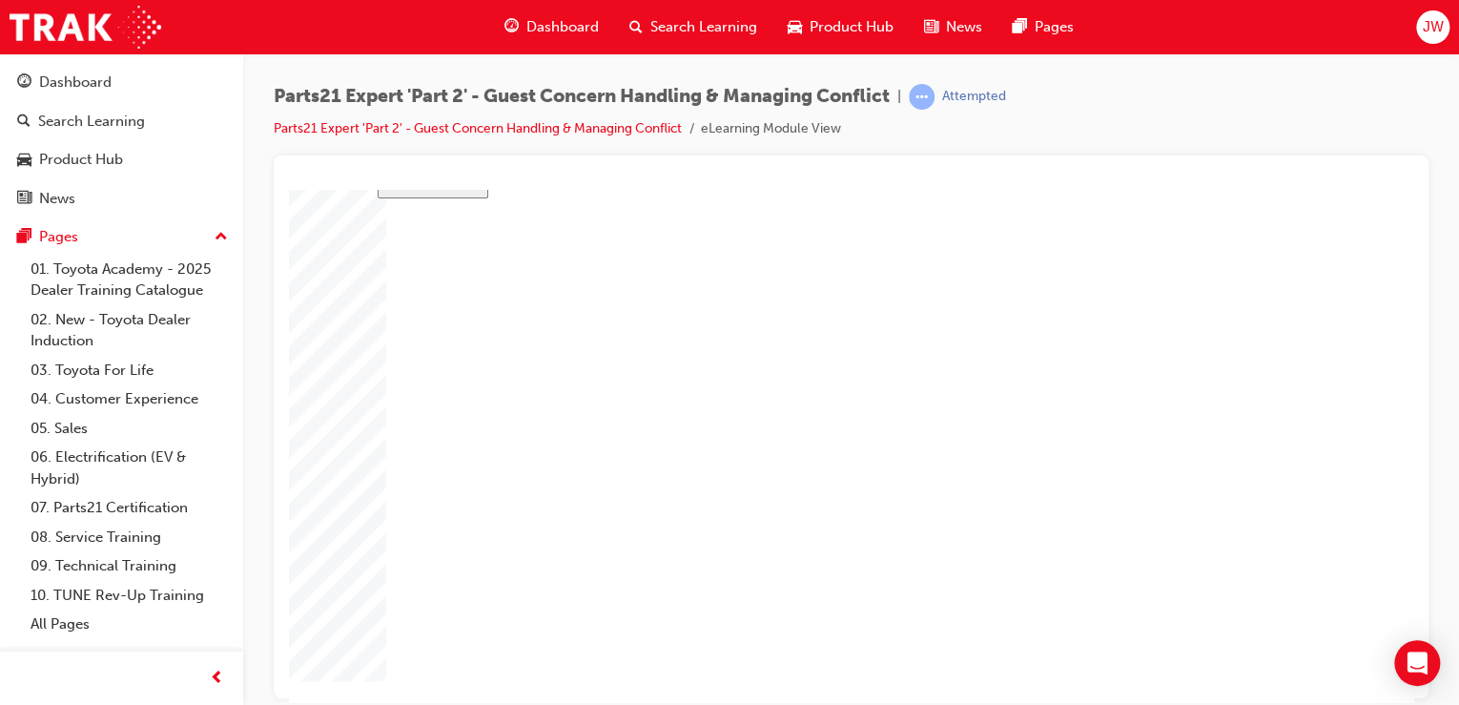
type input "5"
type input "80"
type input "4"
type input "12"
type input "33"
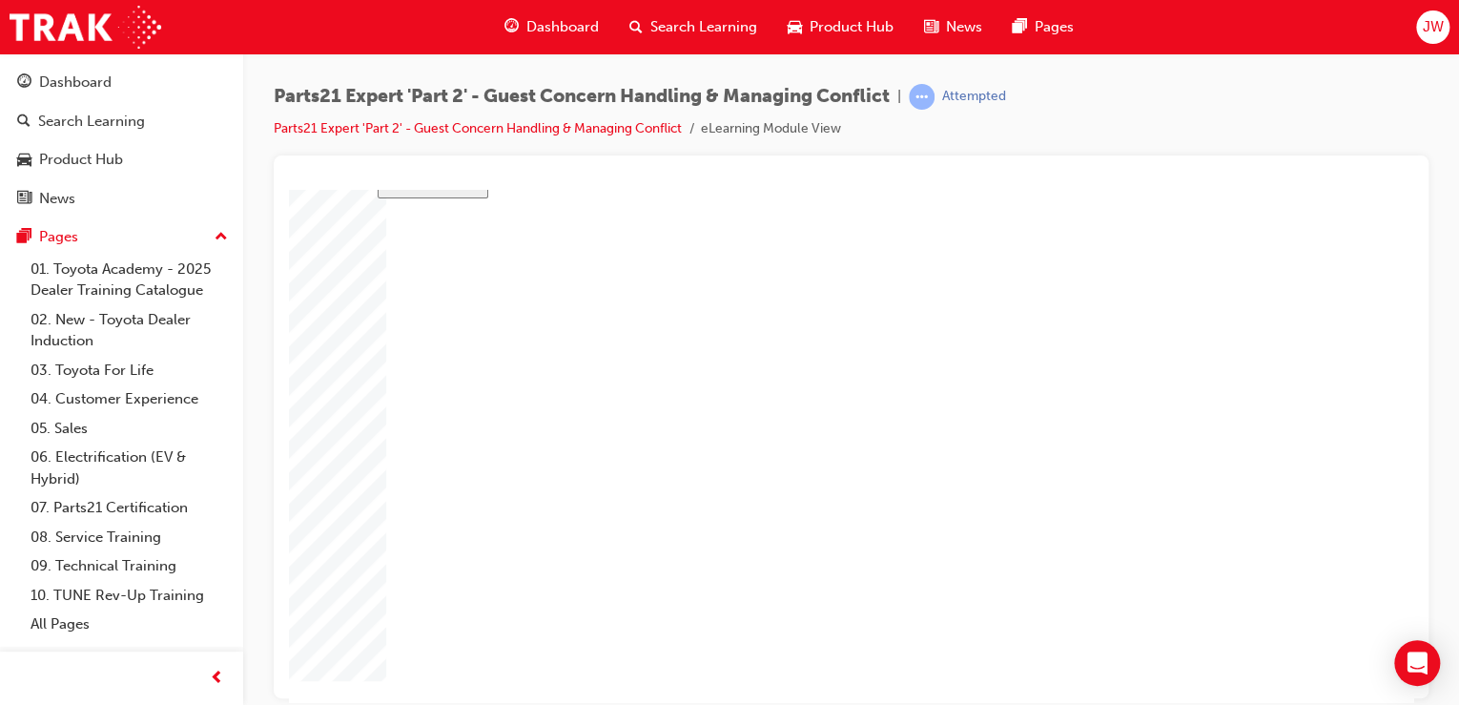
type input "1"
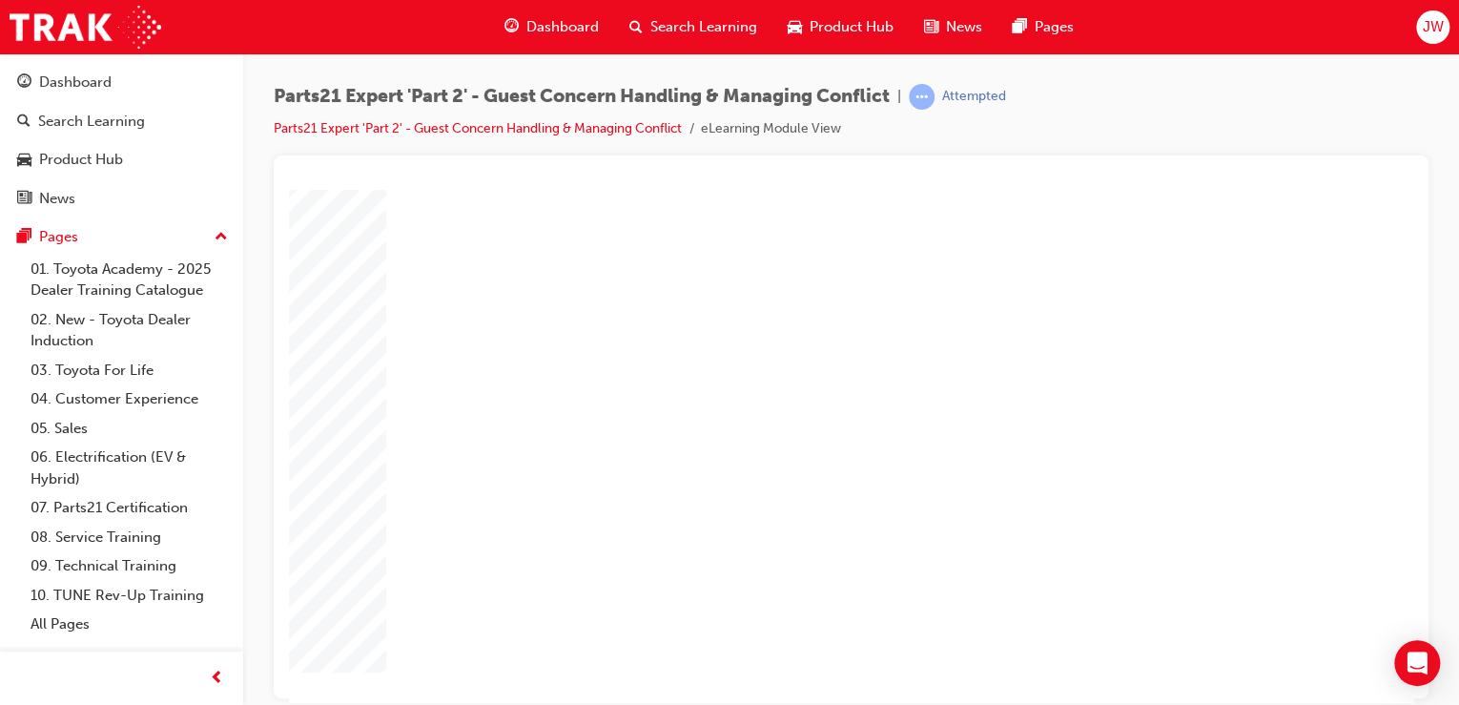
type input "16"
type input "1"
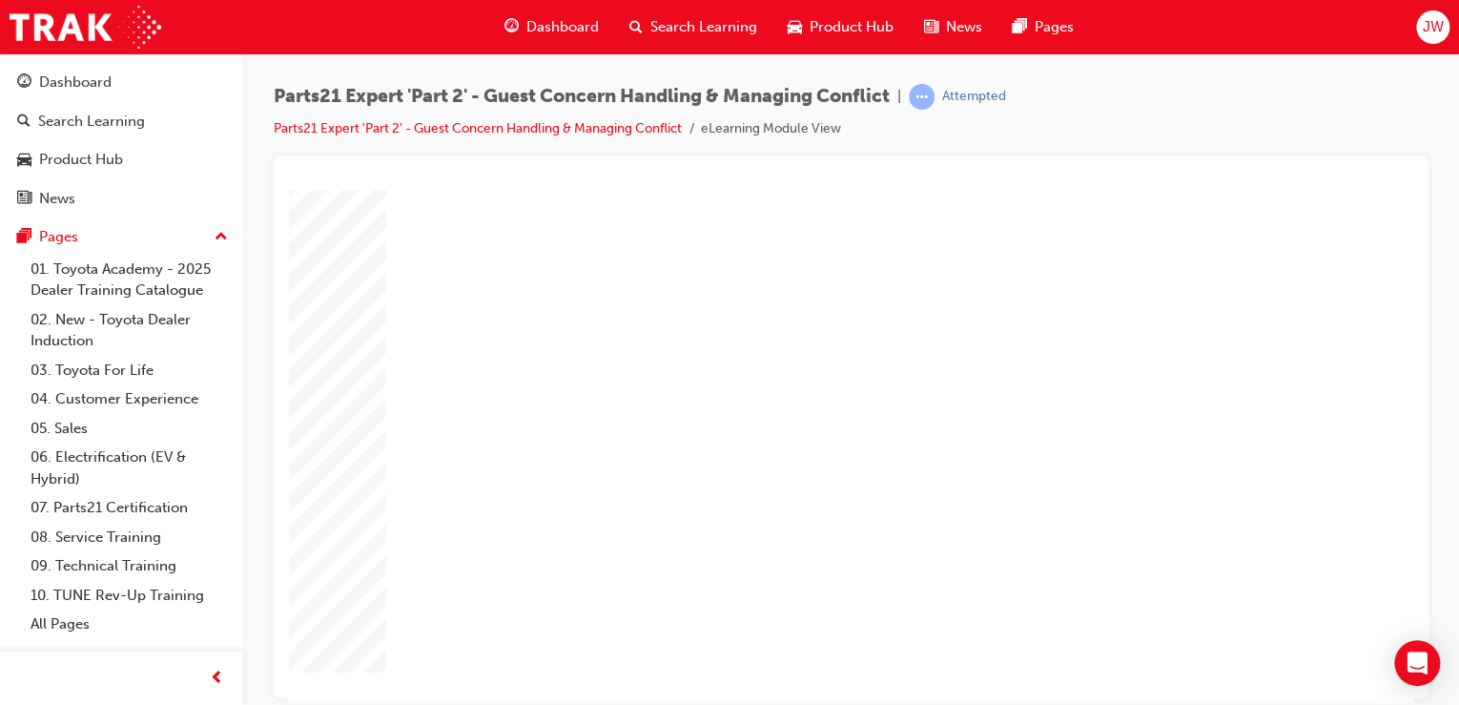
type input "1"
type input "5"
type input "8"
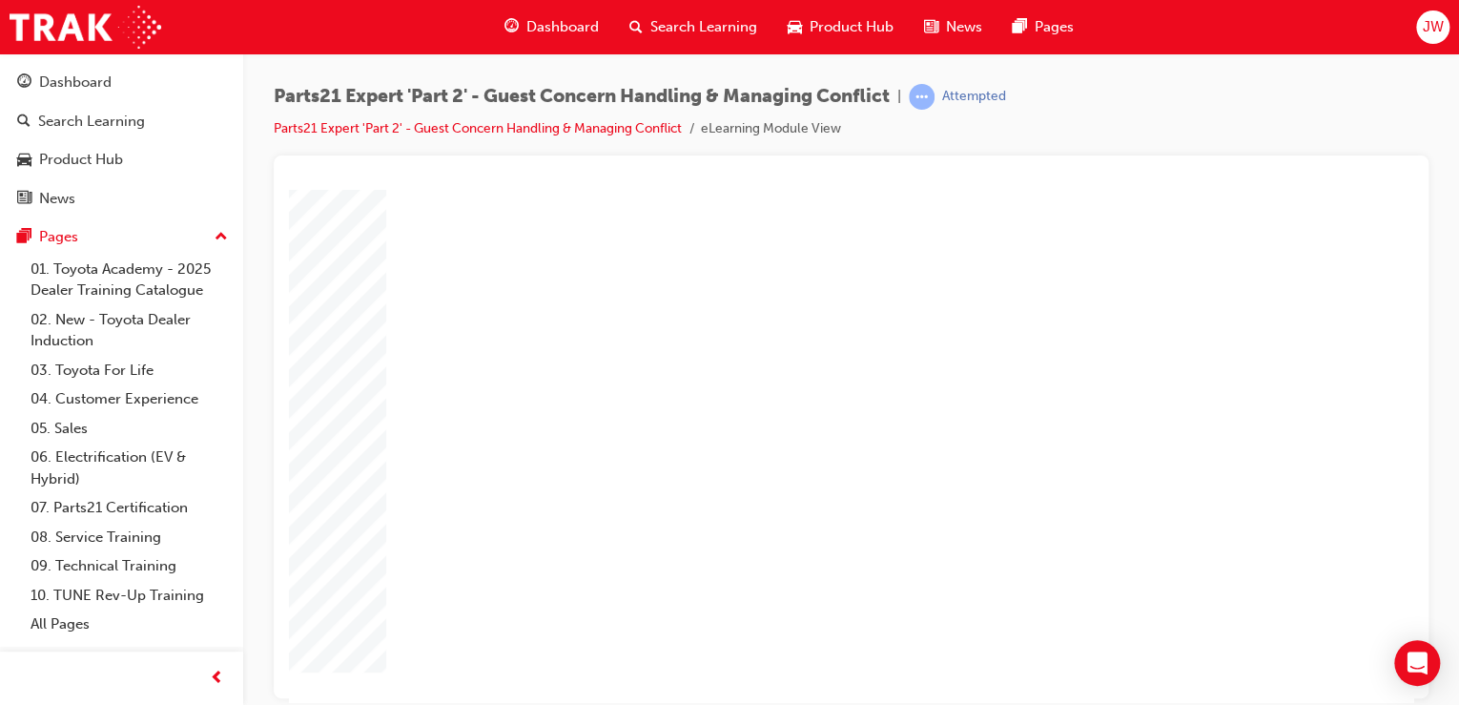
type input "8"
type input "80"
type input "16"
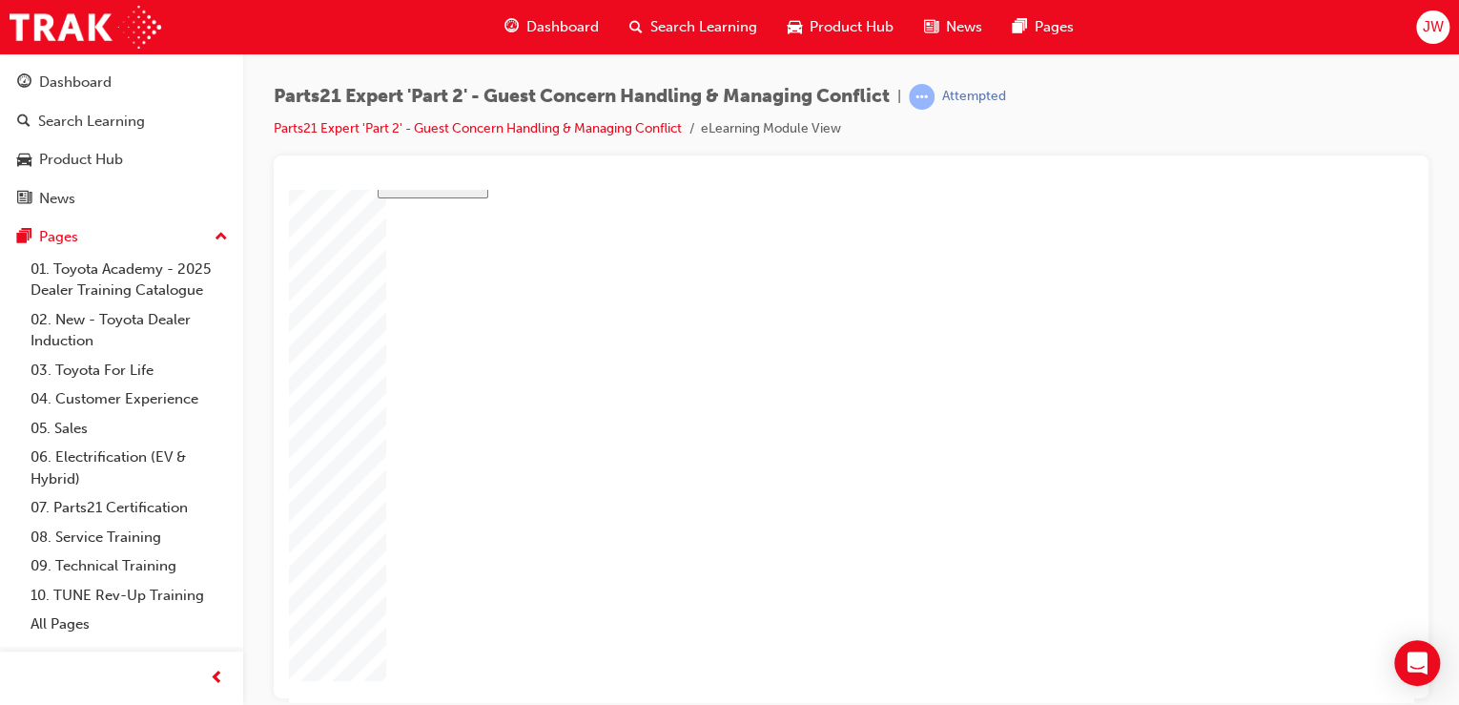
type input "4"
type input "12"
type input "4"
type input "66"
type input "4"
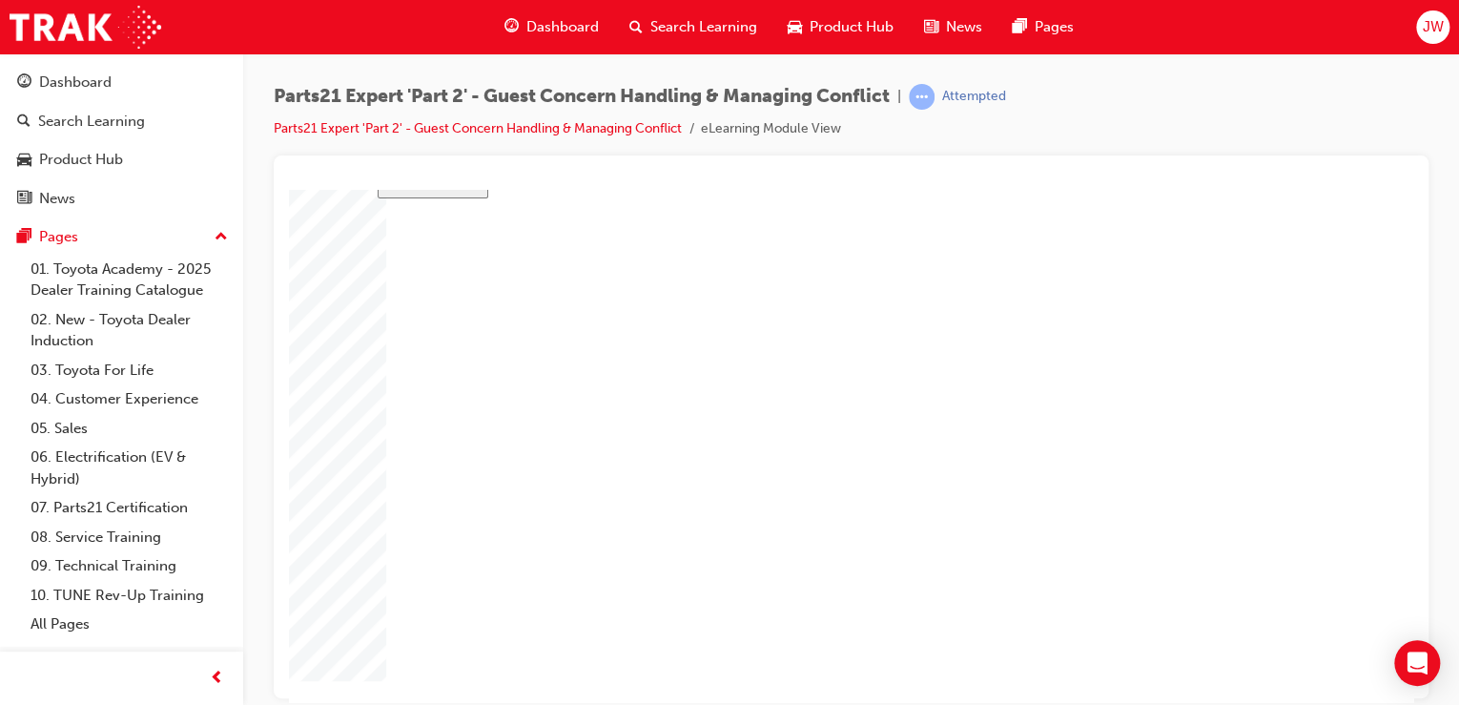
type input "5"
type input "80"
type input "4"
type input "5"
type input "80"
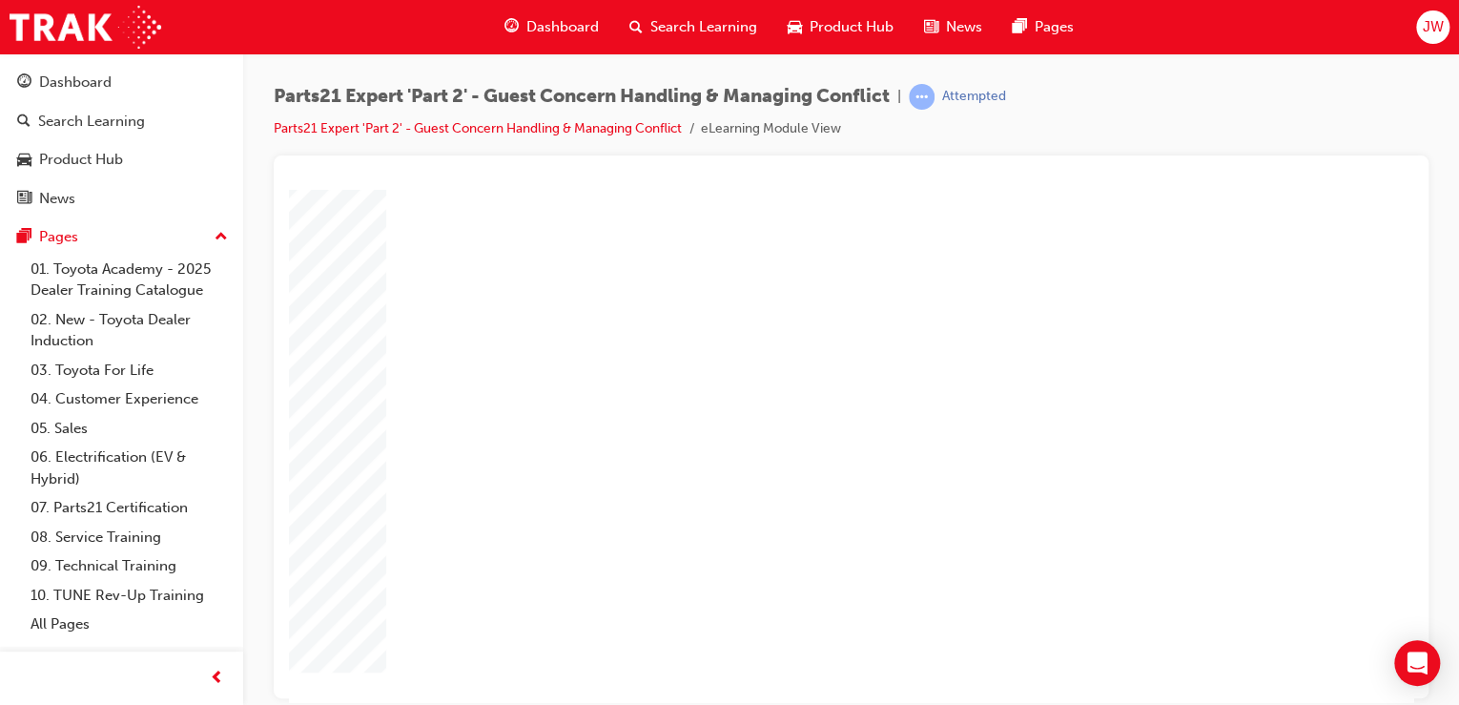
type input "16"
type input "4"
type input "12"
type input "4"
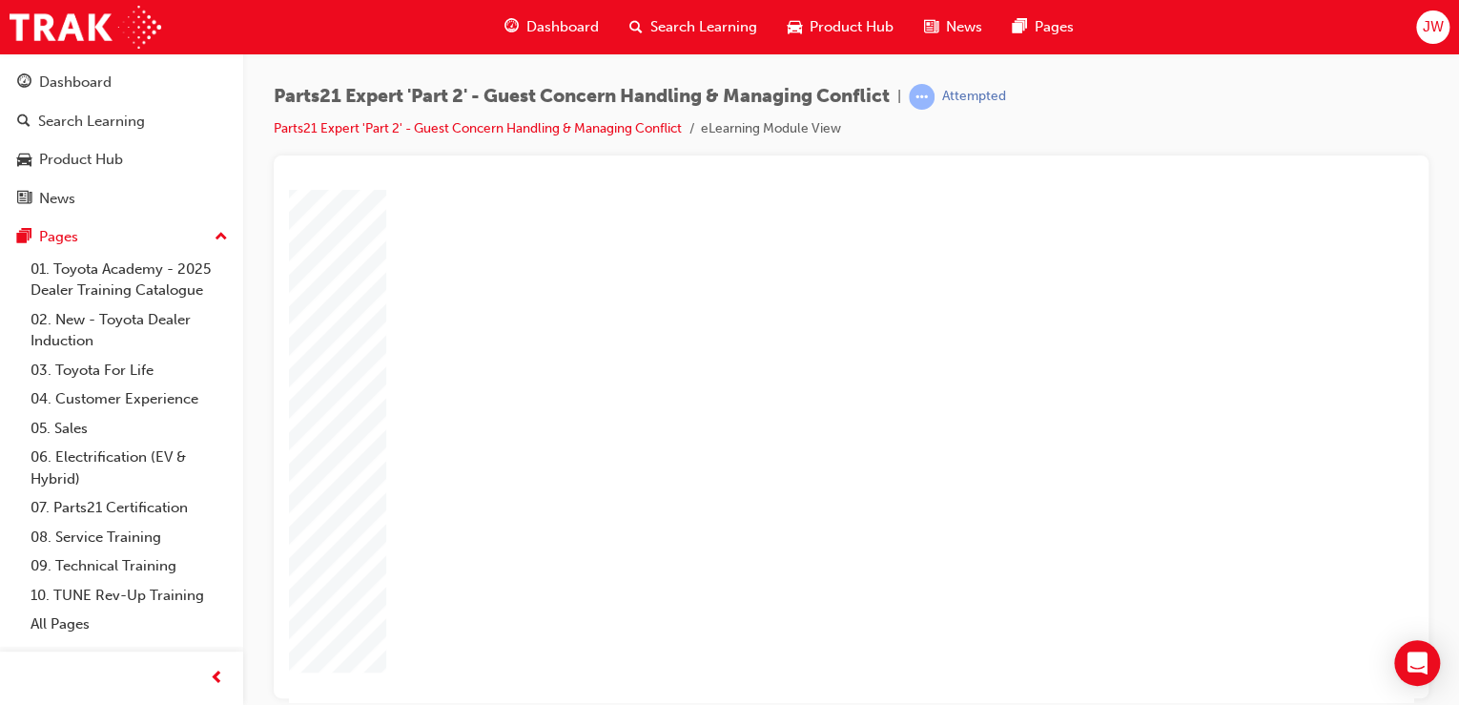
drag, startPoint x: 958, startPoint y: 491, endPoint x: 926, endPoint y: 491, distance: 31.5
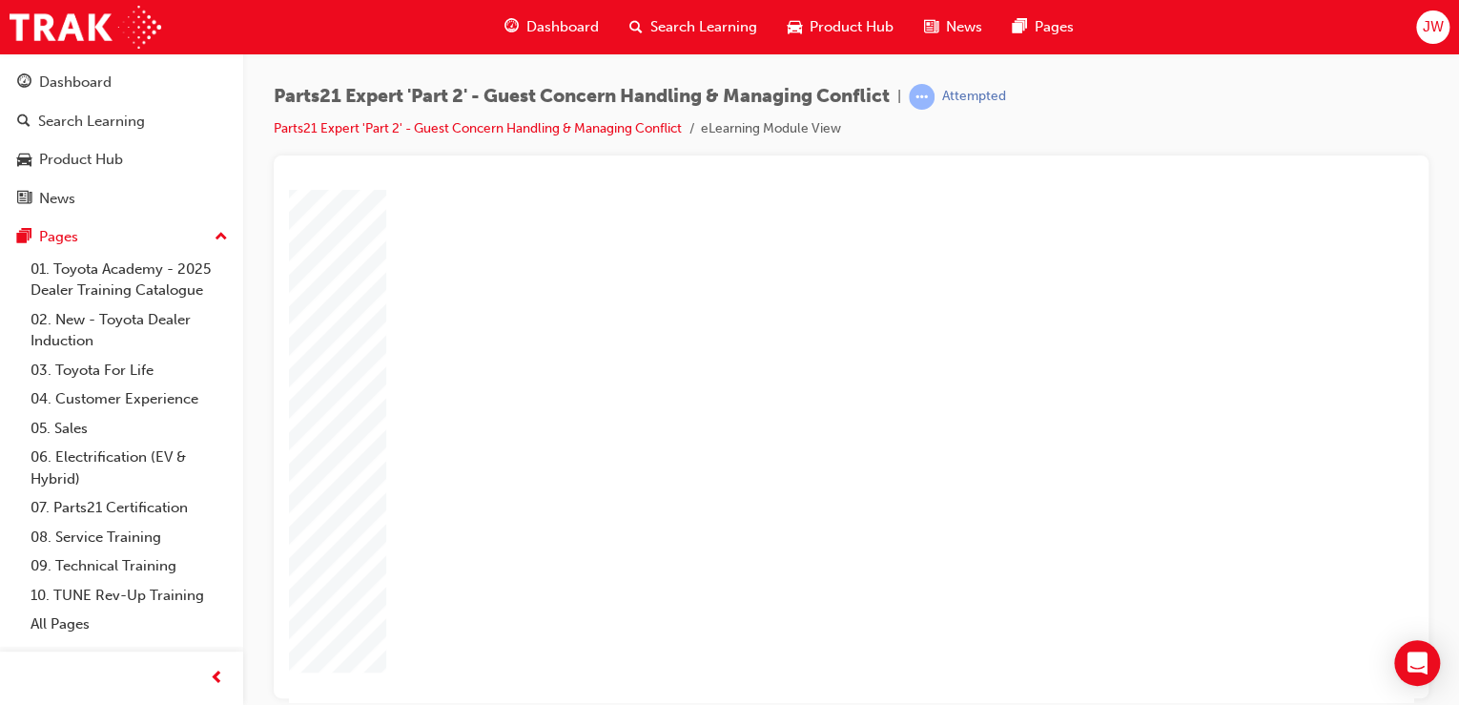
drag, startPoint x: 953, startPoint y: 494, endPoint x: 882, endPoint y: 493, distance: 70.6
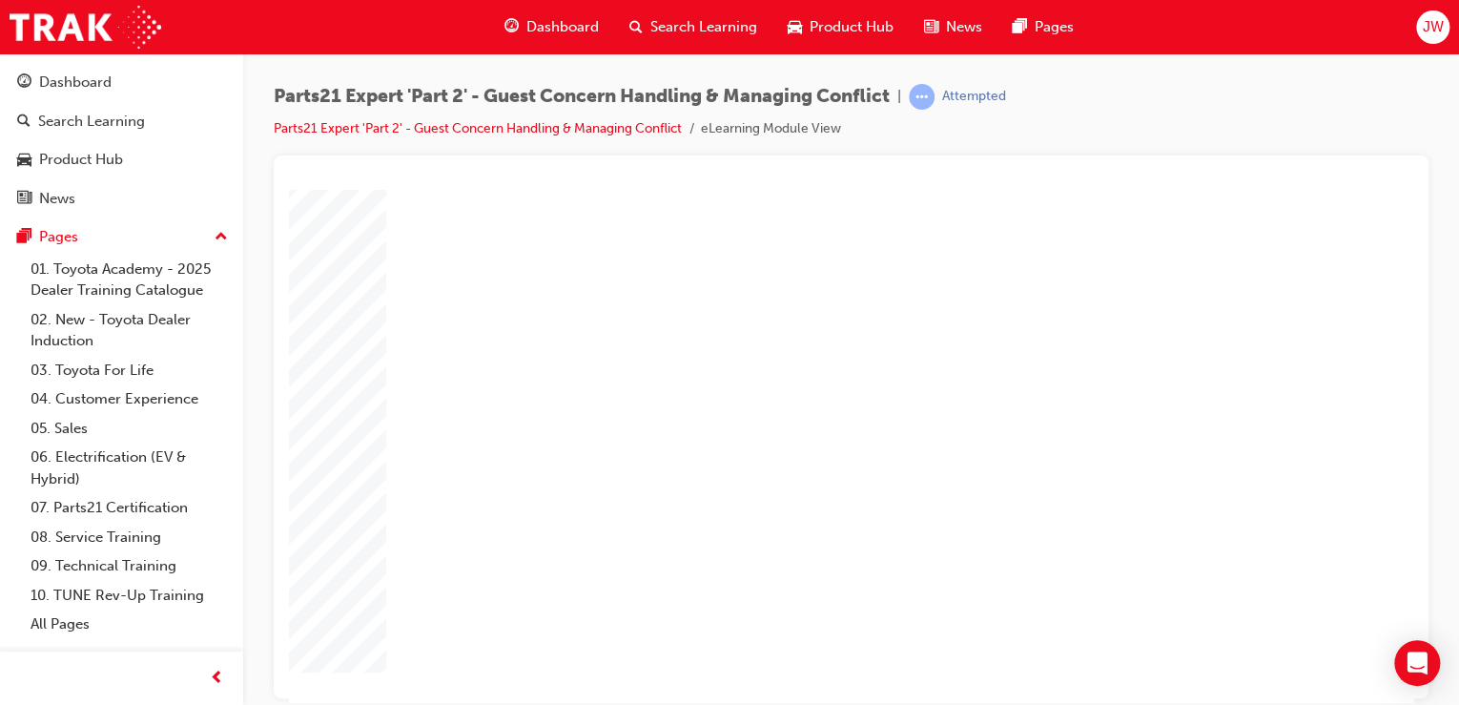
drag, startPoint x: 955, startPoint y: 540, endPoint x: 832, endPoint y: 534, distance: 123.2
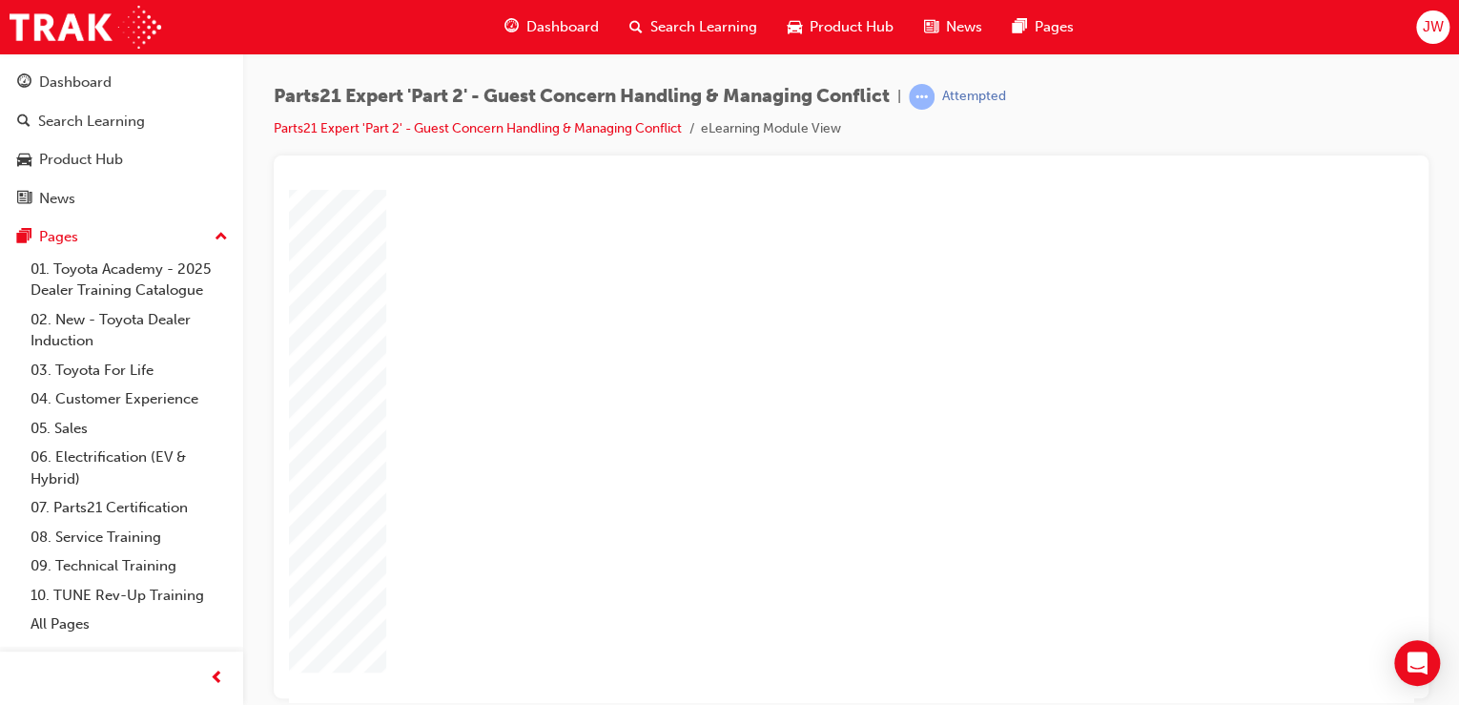
drag, startPoint x: 948, startPoint y: 490, endPoint x: 888, endPoint y: 490, distance: 60.1
drag, startPoint x: 910, startPoint y: 566, endPoint x: 864, endPoint y: 566, distance: 45.8
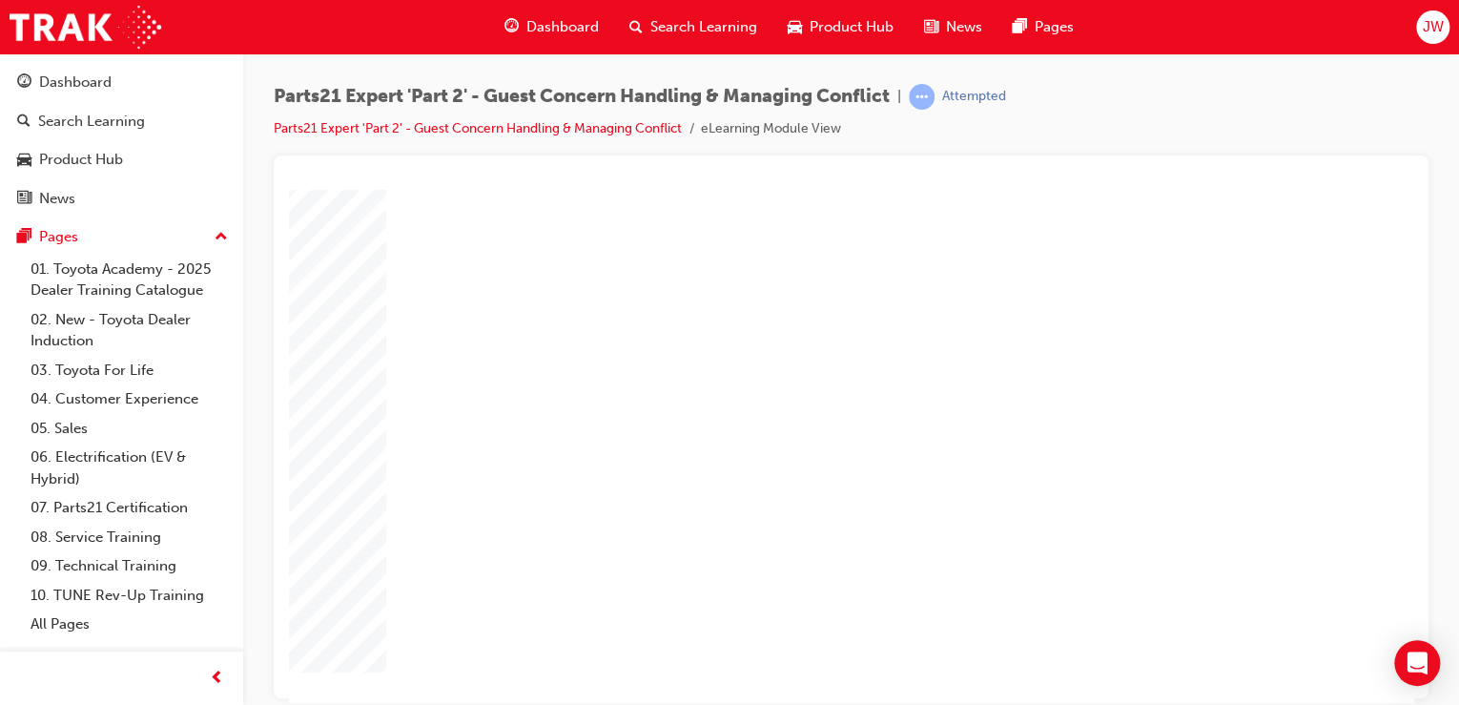
drag, startPoint x: 929, startPoint y: 522, endPoint x: 881, endPoint y: 521, distance: 47.7
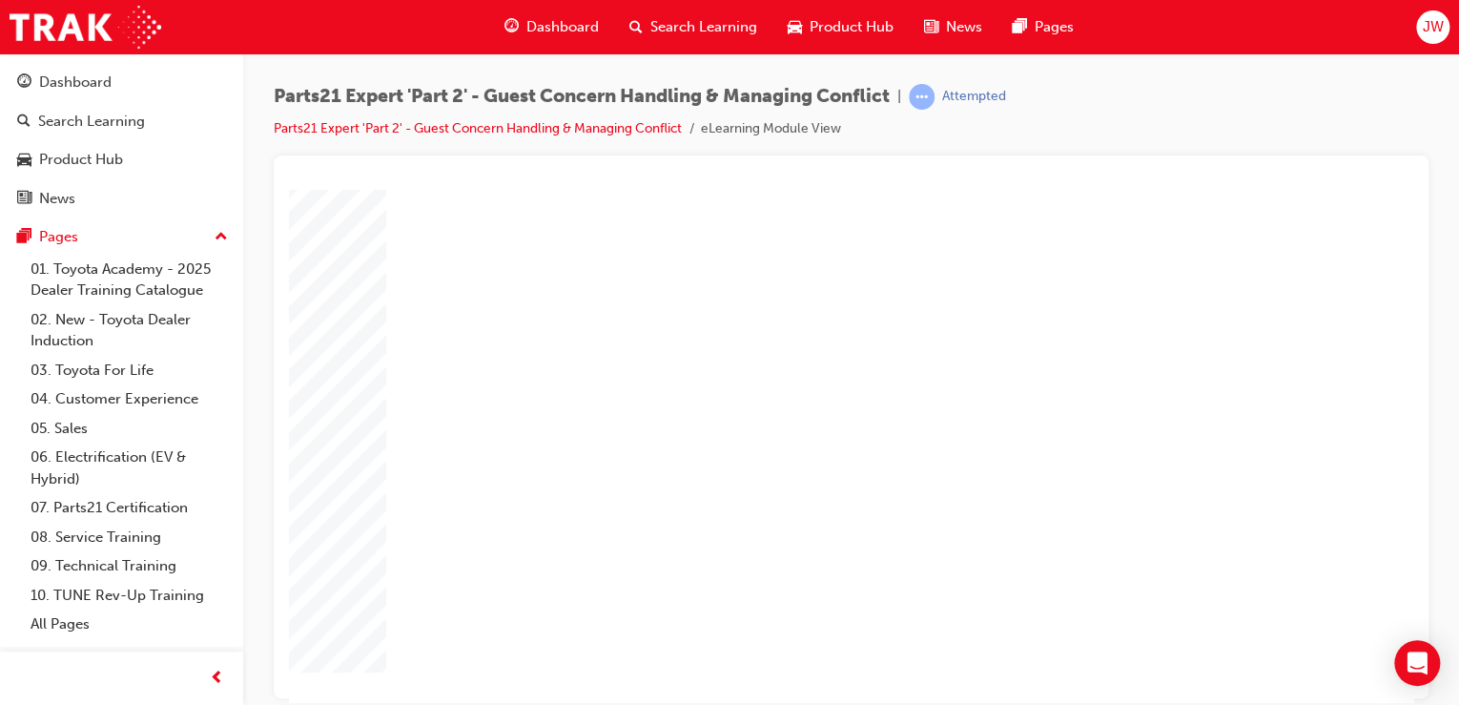
drag, startPoint x: 962, startPoint y: 584, endPoint x: 890, endPoint y: 574, distance: 73.1
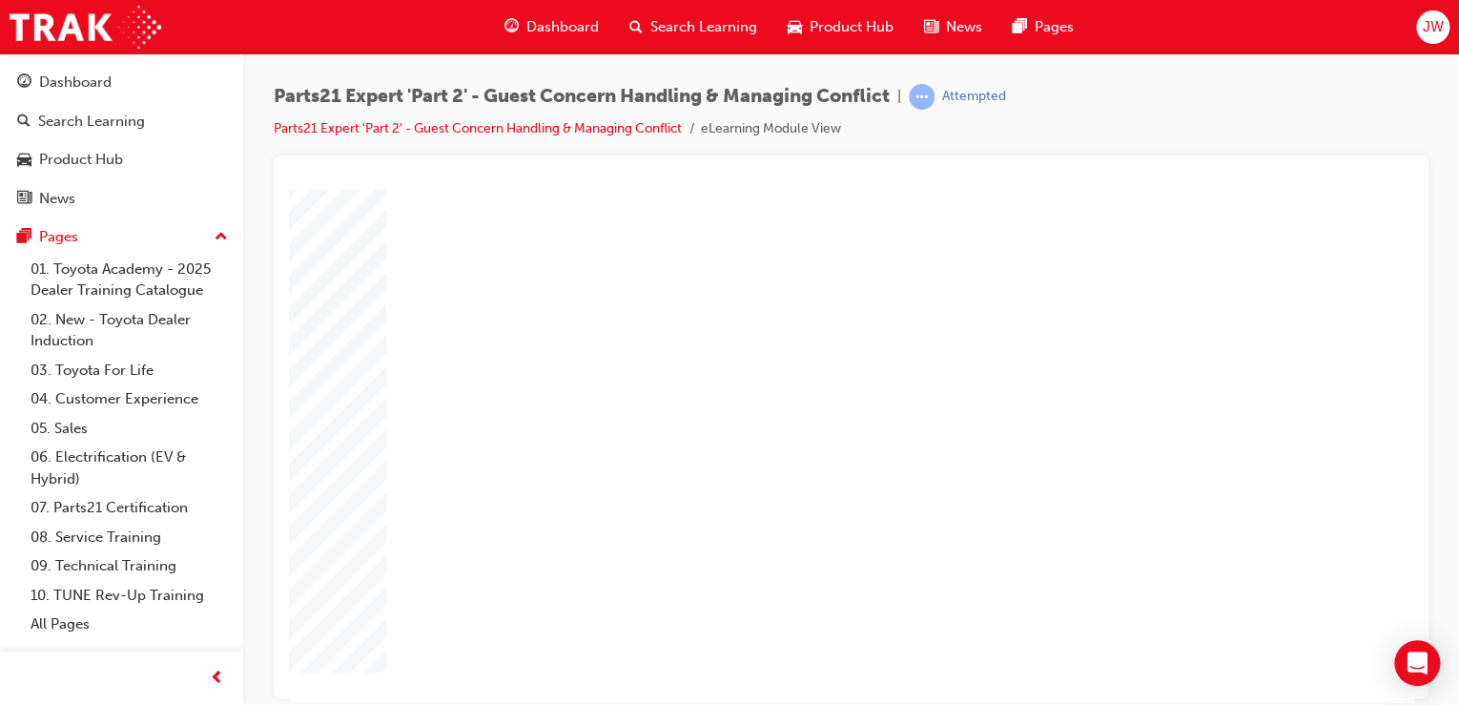
drag, startPoint x: 928, startPoint y: 522, endPoint x: 864, endPoint y: 522, distance: 63.9
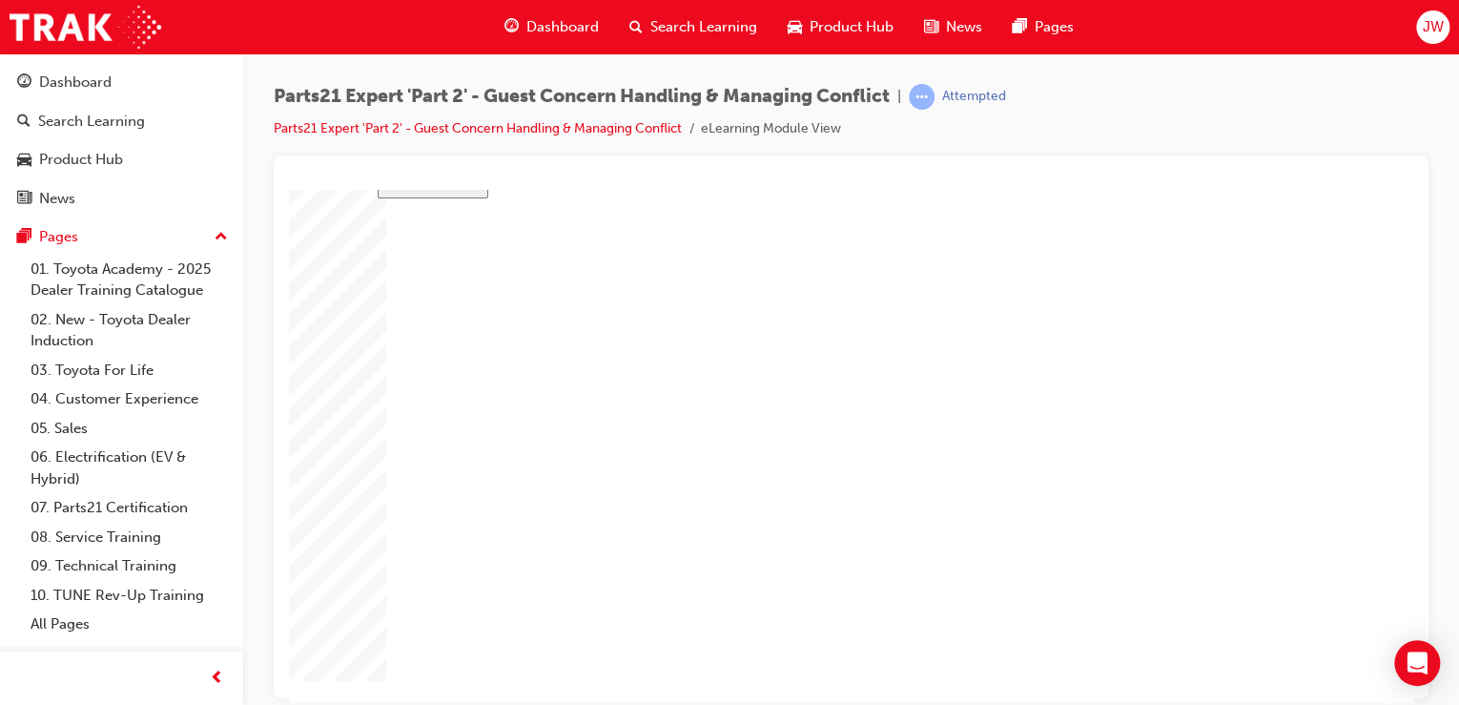
drag, startPoint x: 953, startPoint y: 460, endPoint x: 924, endPoint y: 461, distance: 28.6
drag, startPoint x: 952, startPoint y: 477, endPoint x: 950, endPoint y: 463, distance: 13.5
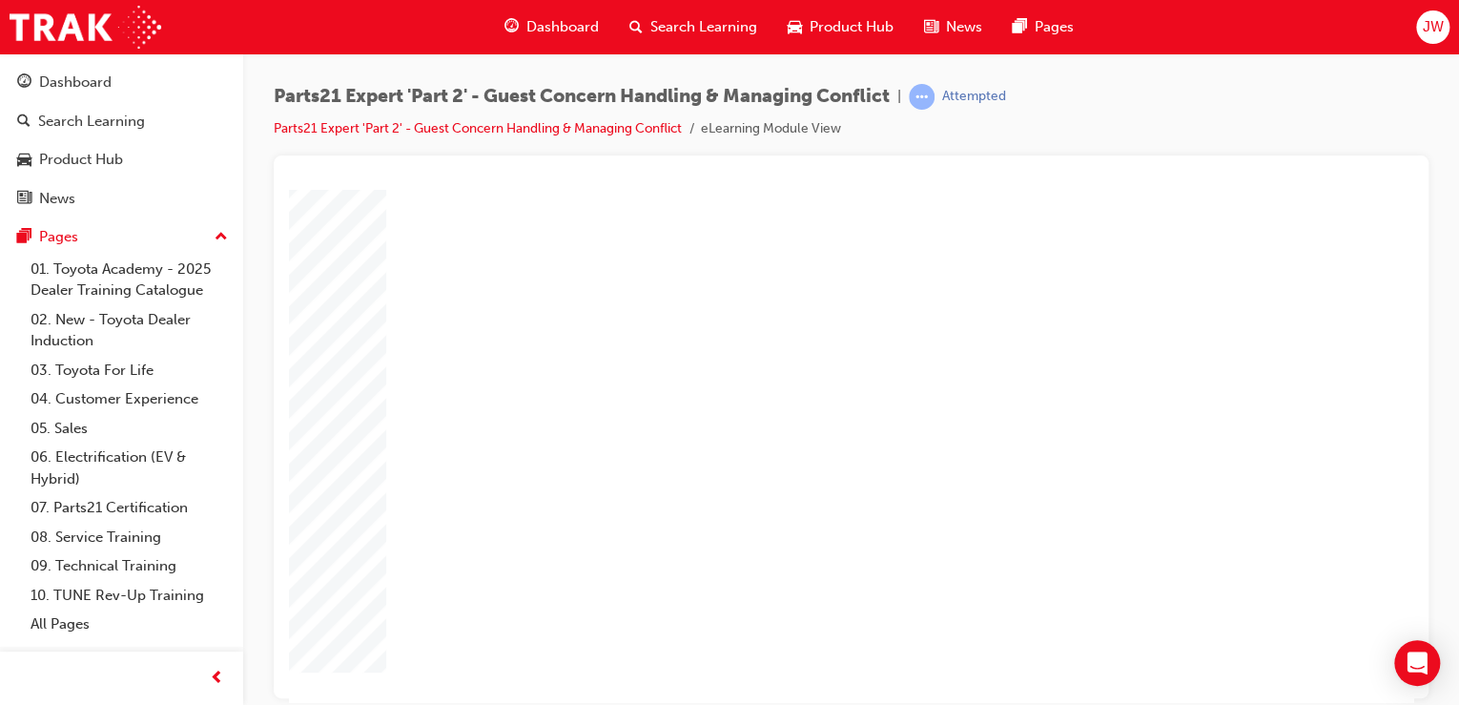
drag, startPoint x: 748, startPoint y: 603, endPoint x: 824, endPoint y: 613, distance: 77.0
drag, startPoint x: 1053, startPoint y: 503, endPoint x: 1074, endPoint y: 521, distance: 27.7
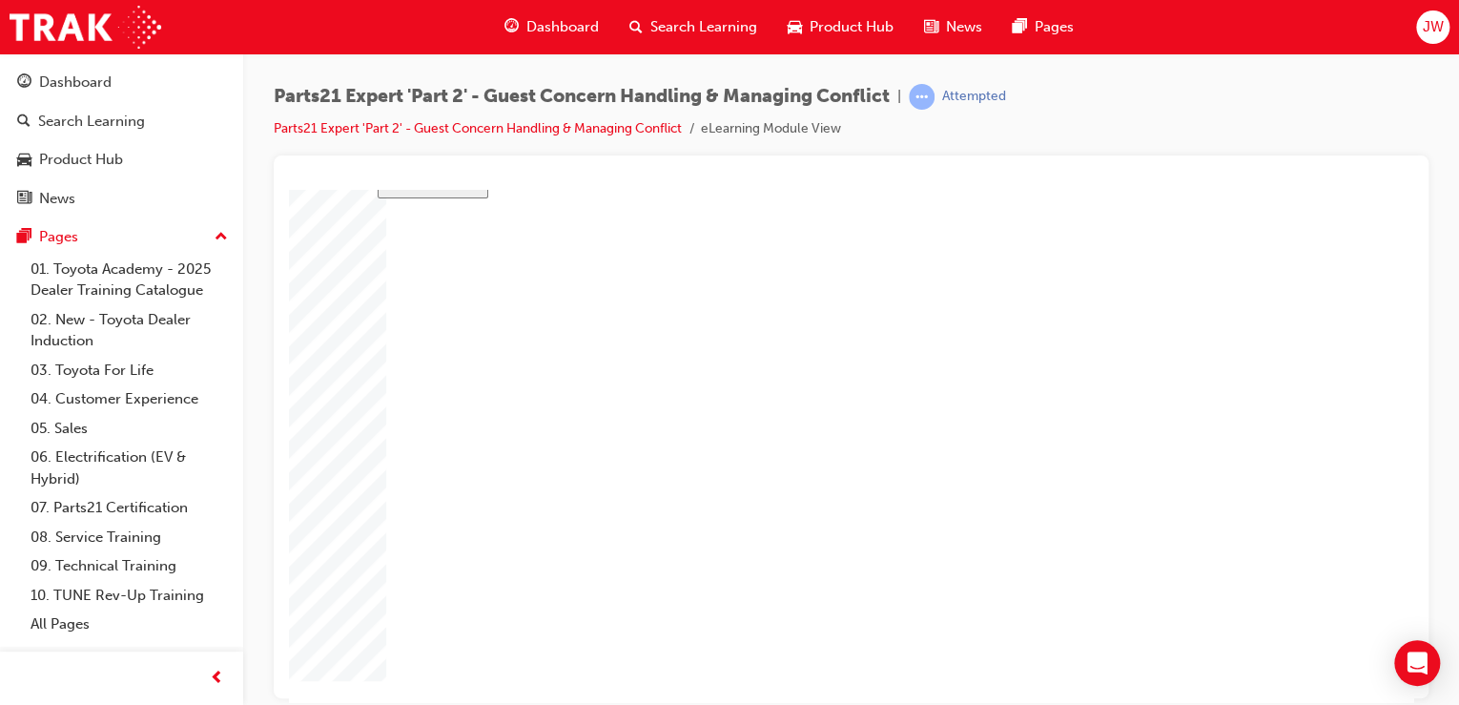
scroll to position [0, 0]
click at [335, 578] on body "slide: Course Completion Rectangle 1 Rectangle 2 That was incorrect, please try…" at bounding box center [851, 445] width 1124 height 512
drag, startPoint x: 893, startPoint y: 254, endPoint x: 894, endPoint y: 244, distance: 9.6
